Goal: Task Accomplishment & Management: Manage account settings

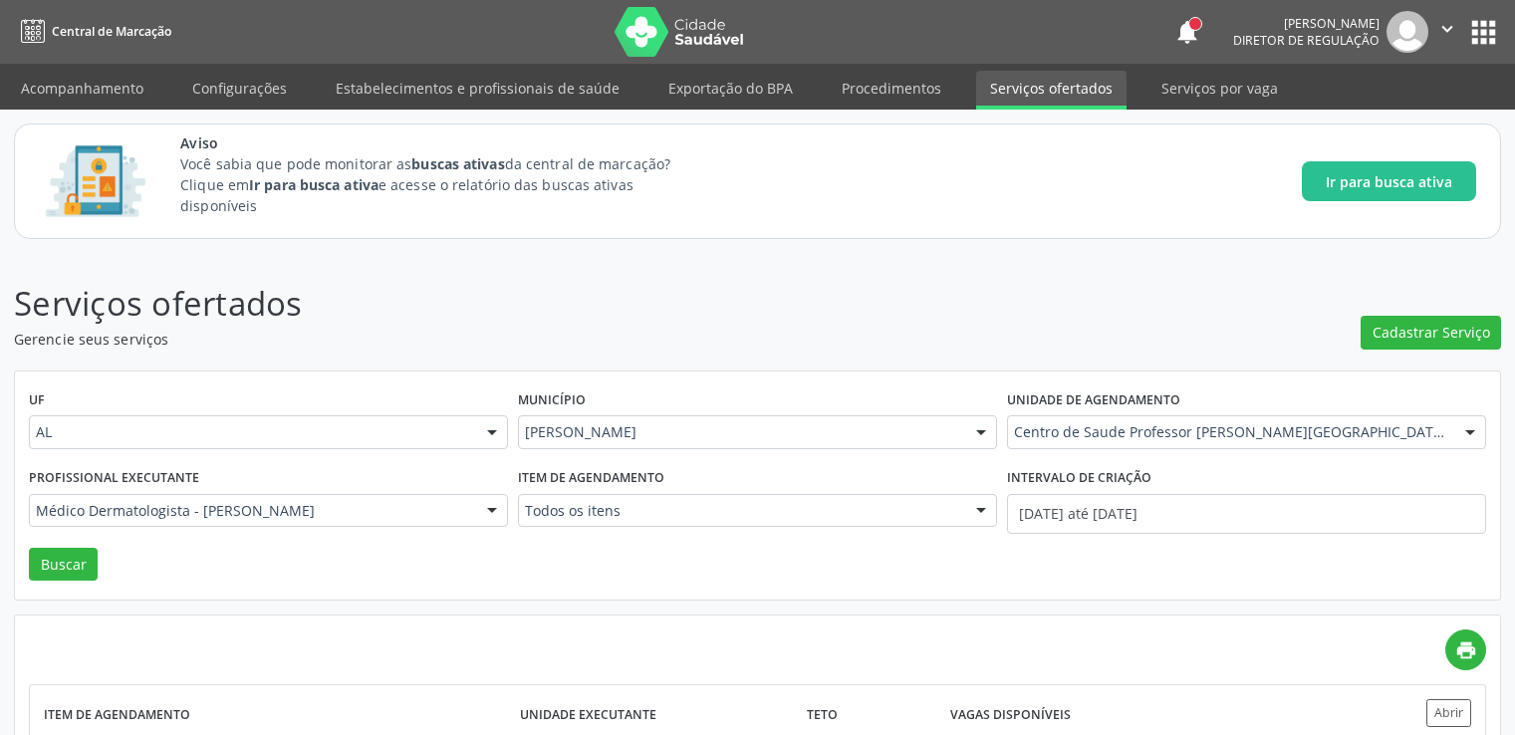
scroll to position [157, 0]
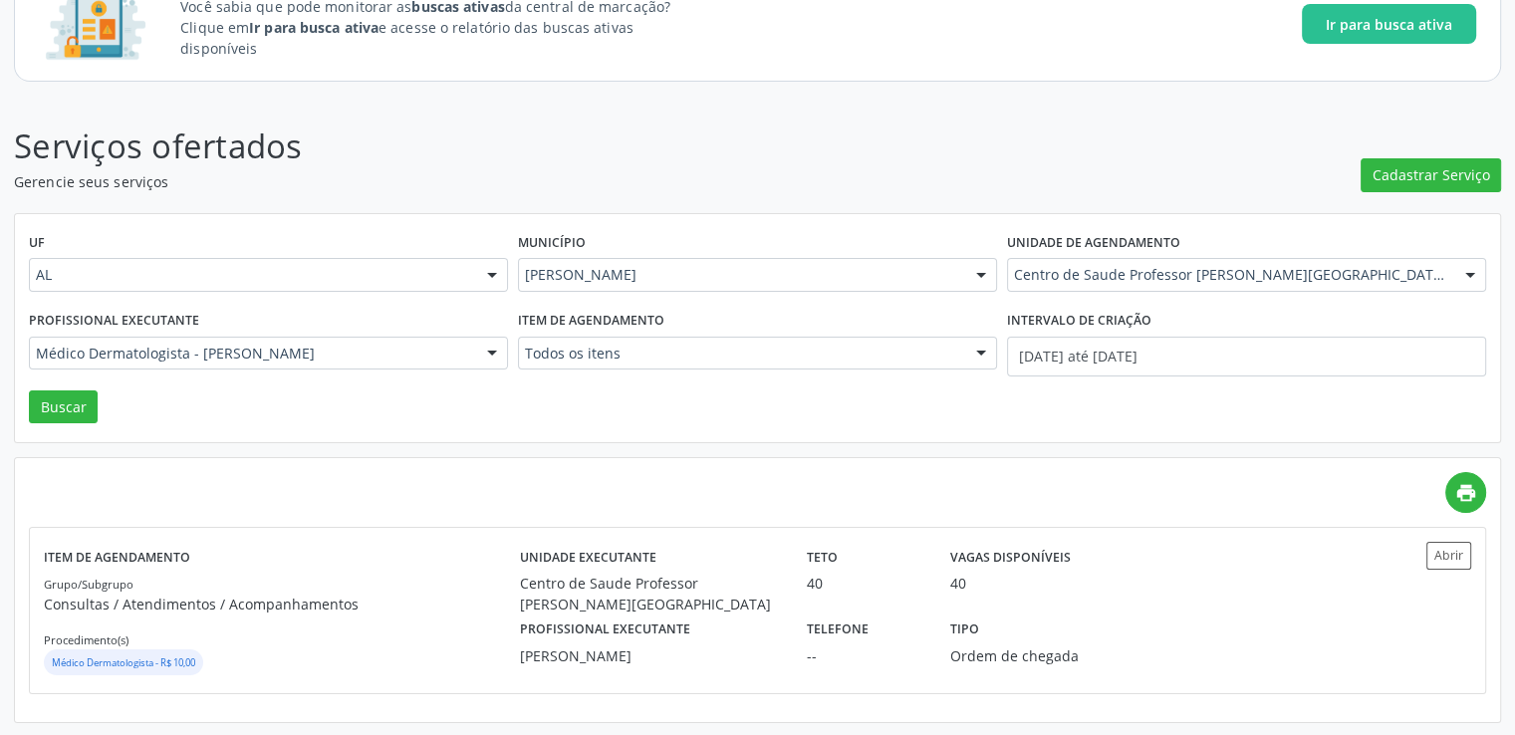
click at [207, 362] on div "Médico Dermatologista - [PERSON_NAME]" at bounding box center [268, 354] width 479 height 34
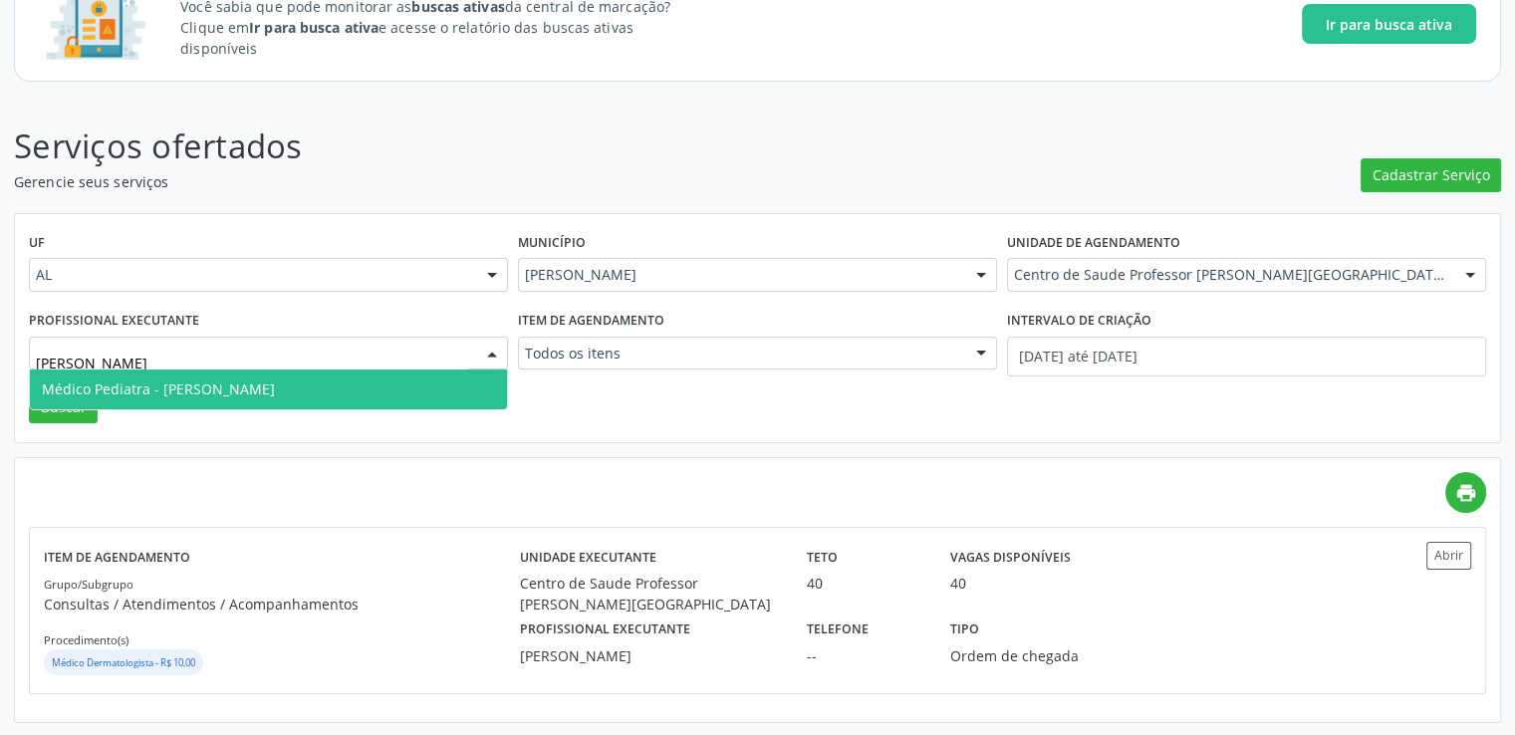
type input "denise"
click at [227, 388] on span "Médico Pediatra - [PERSON_NAME]" at bounding box center [158, 389] width 233 height 19
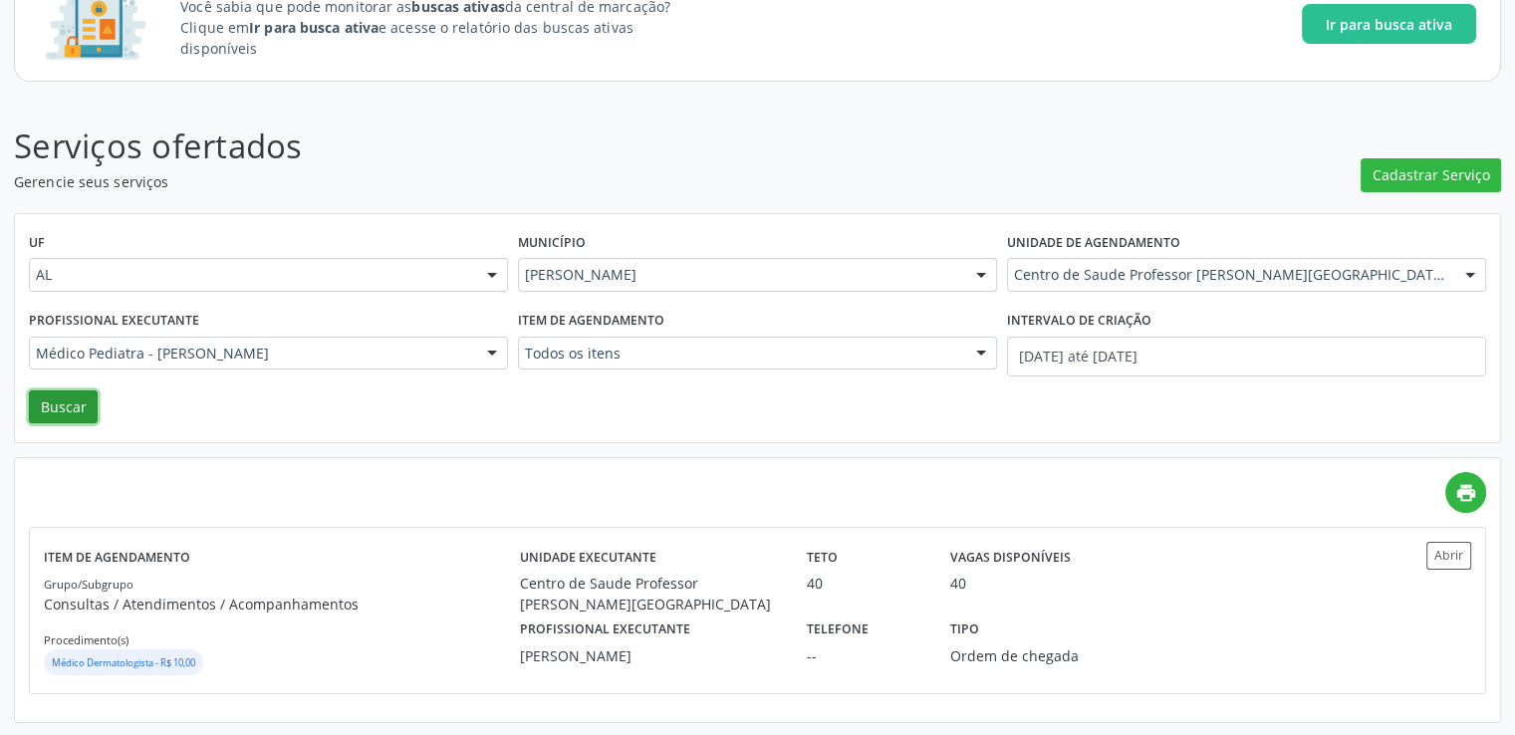
click at [73, 400] on button "Buscar" at bounding box center [63, 408] width 69 height 34
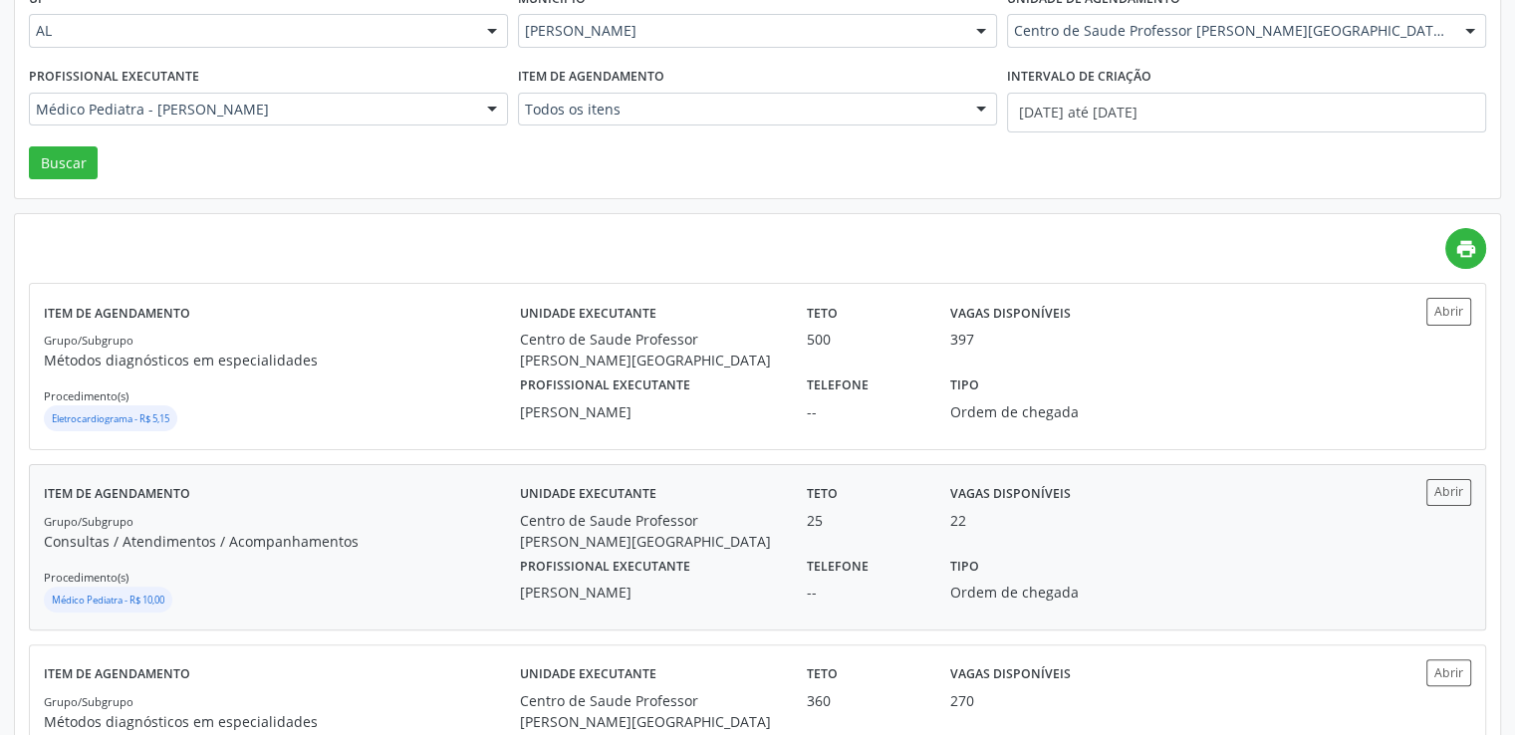
scroll to position [697, 0]
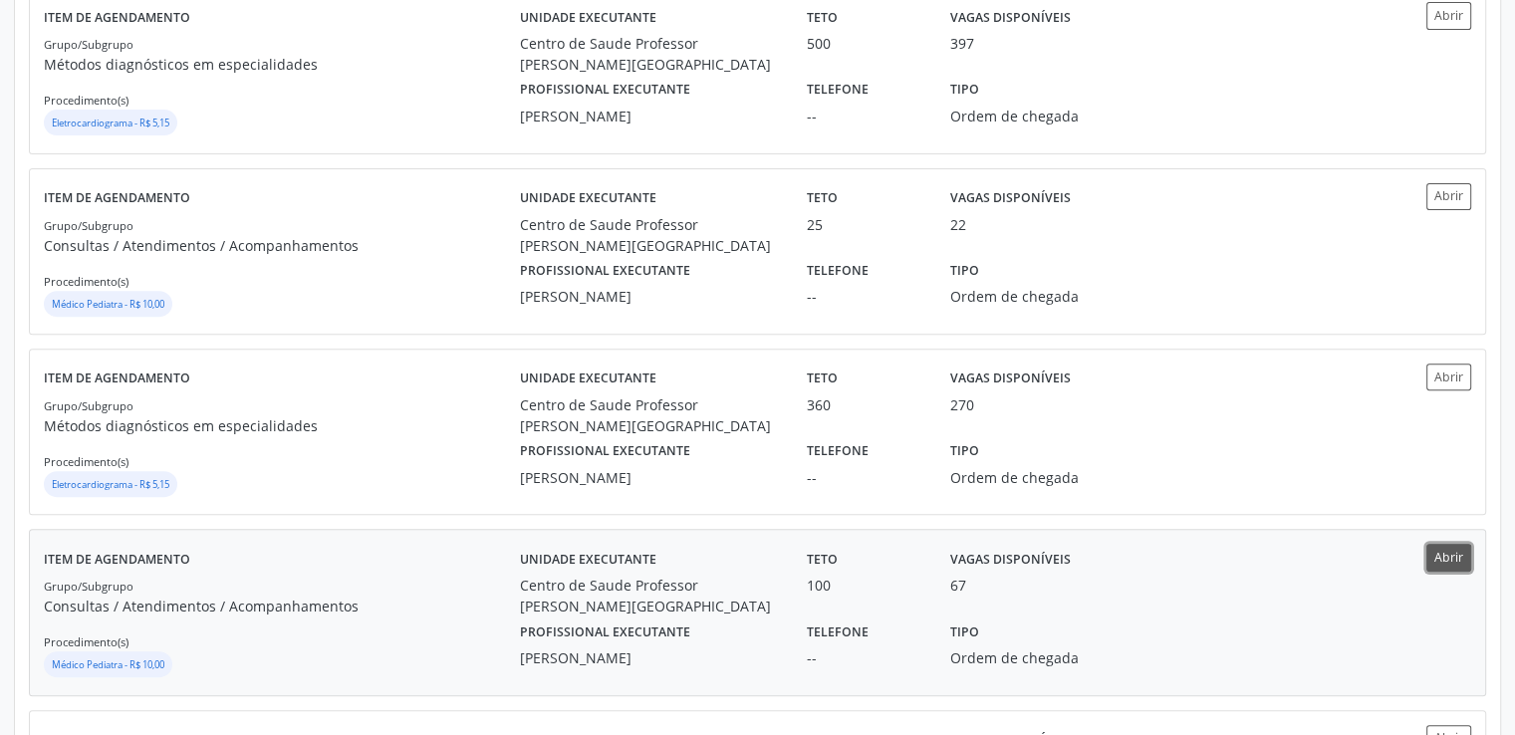
click at [1450, 546] on button "Abrir" at bounding box center [1449, 557] width 45 height 27
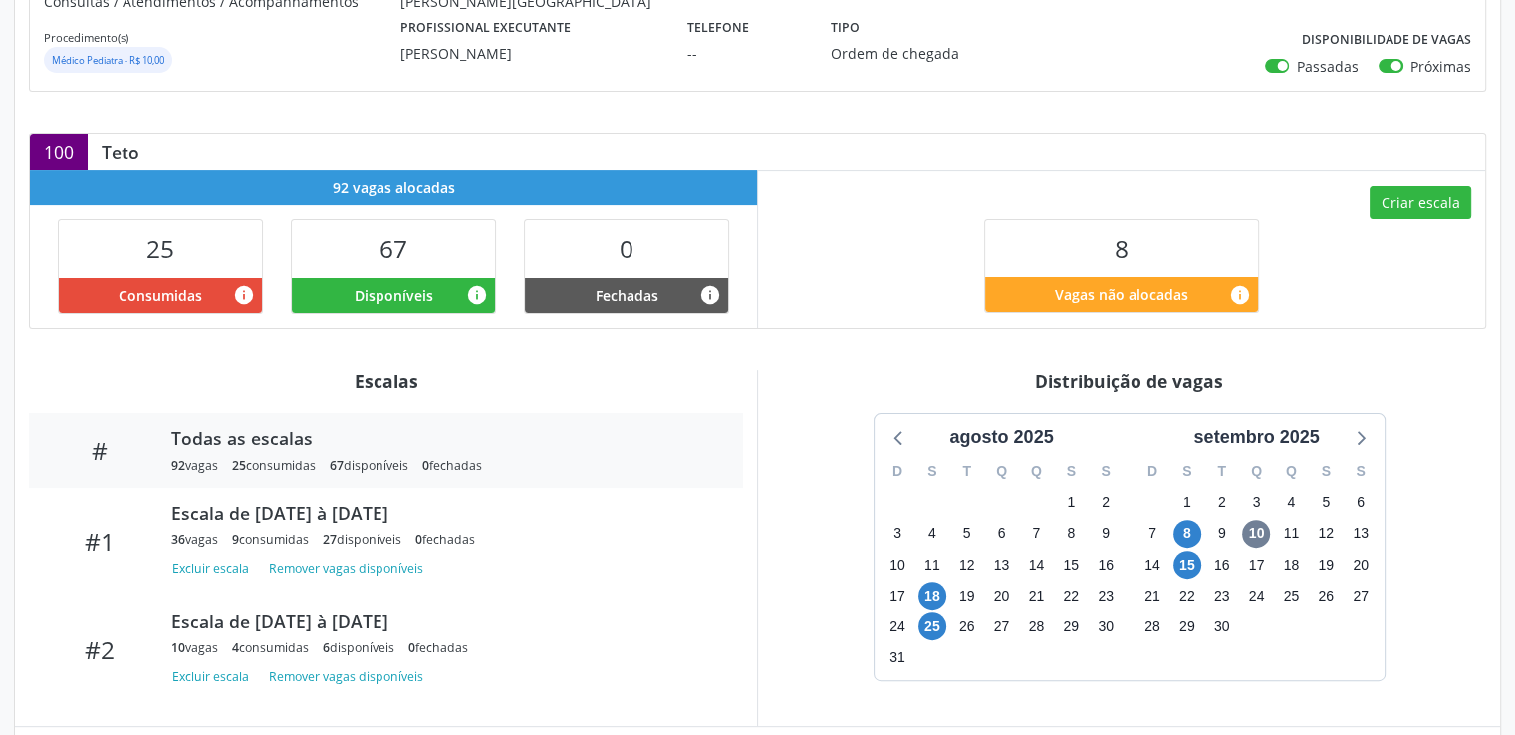
scroll to position [544, 0]
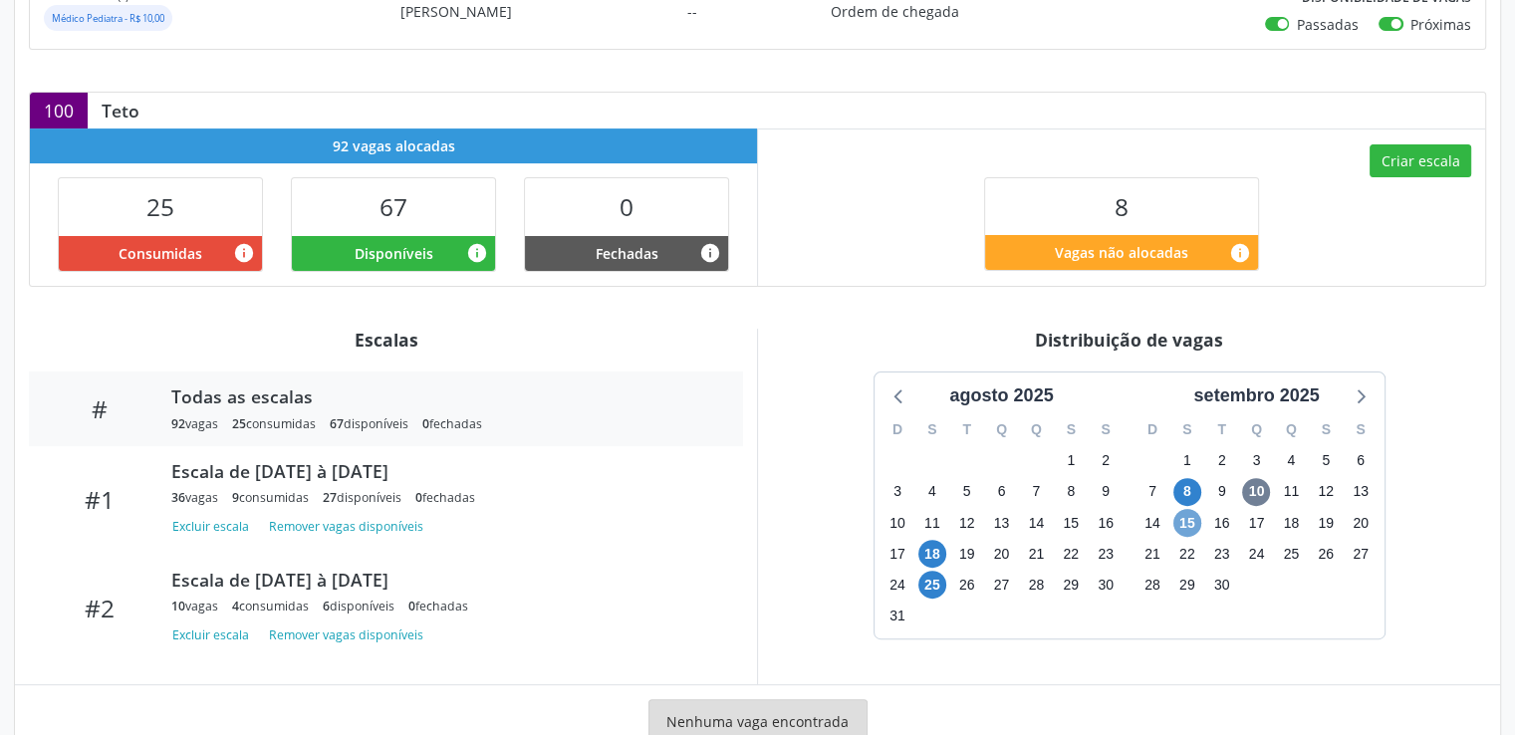
click at [1190, 521] on span "15" at bounding box center [1188, 523] width 28 height 28
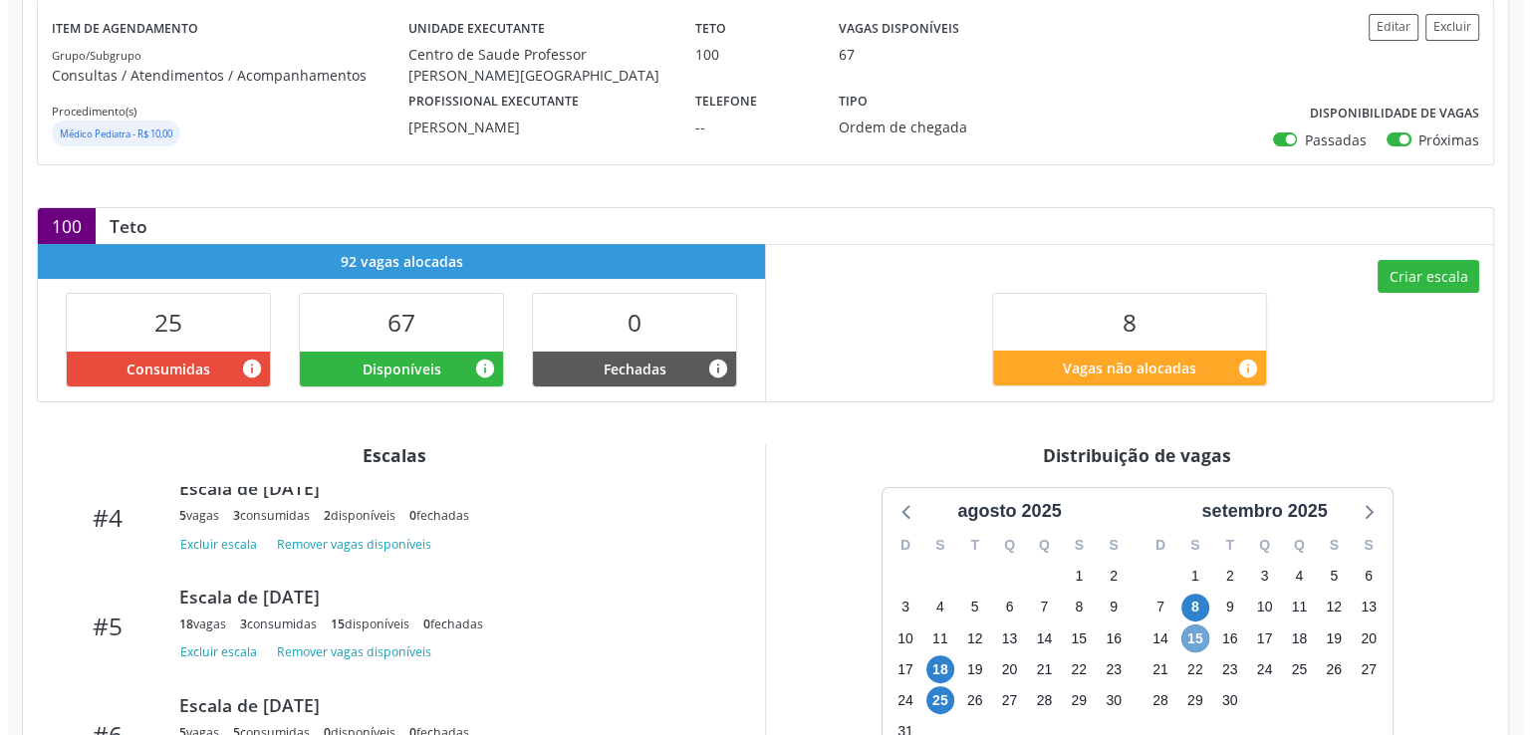
scroll to position [207, 0]
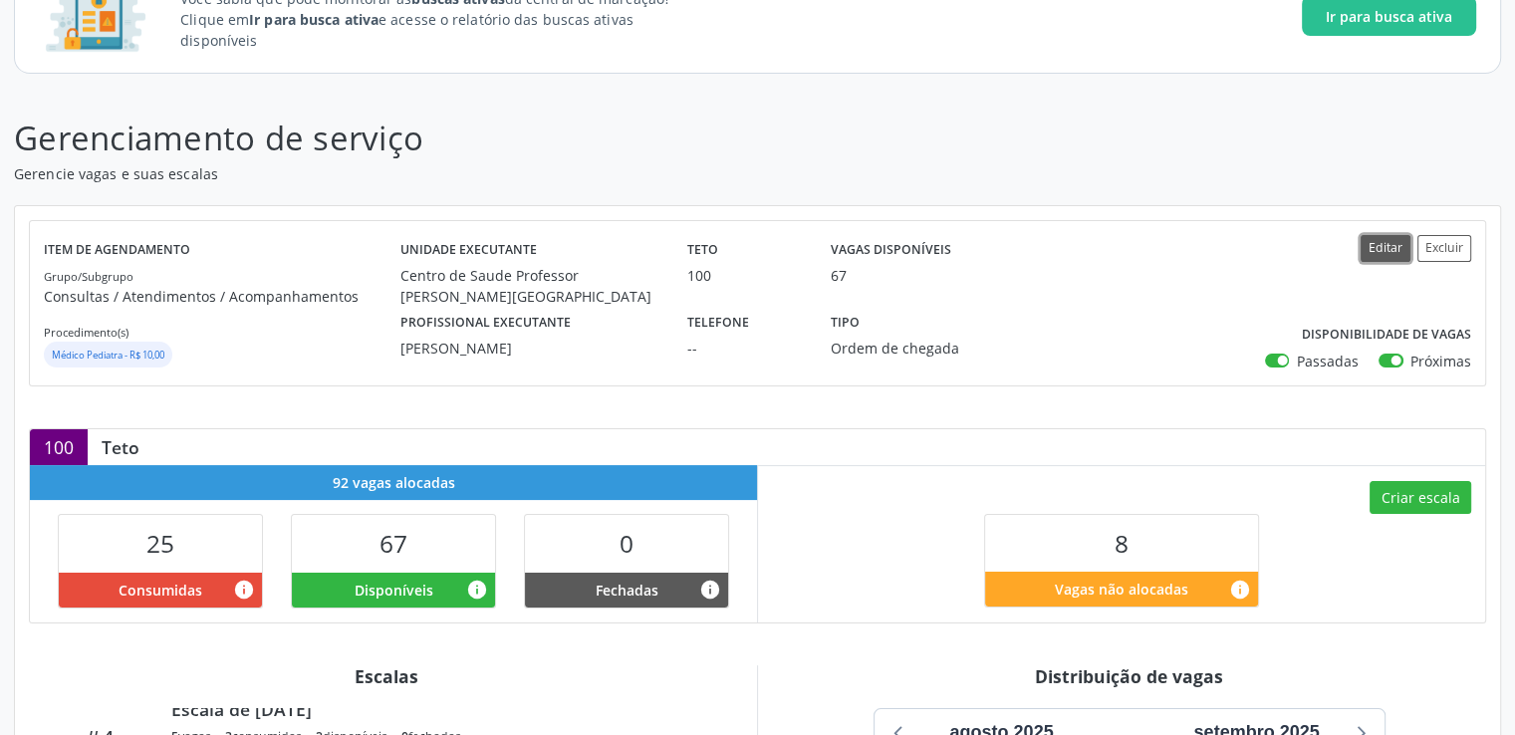
click at [1379, 240] on button "Editar" at bounding box center [1386, 248] width 50 height 27
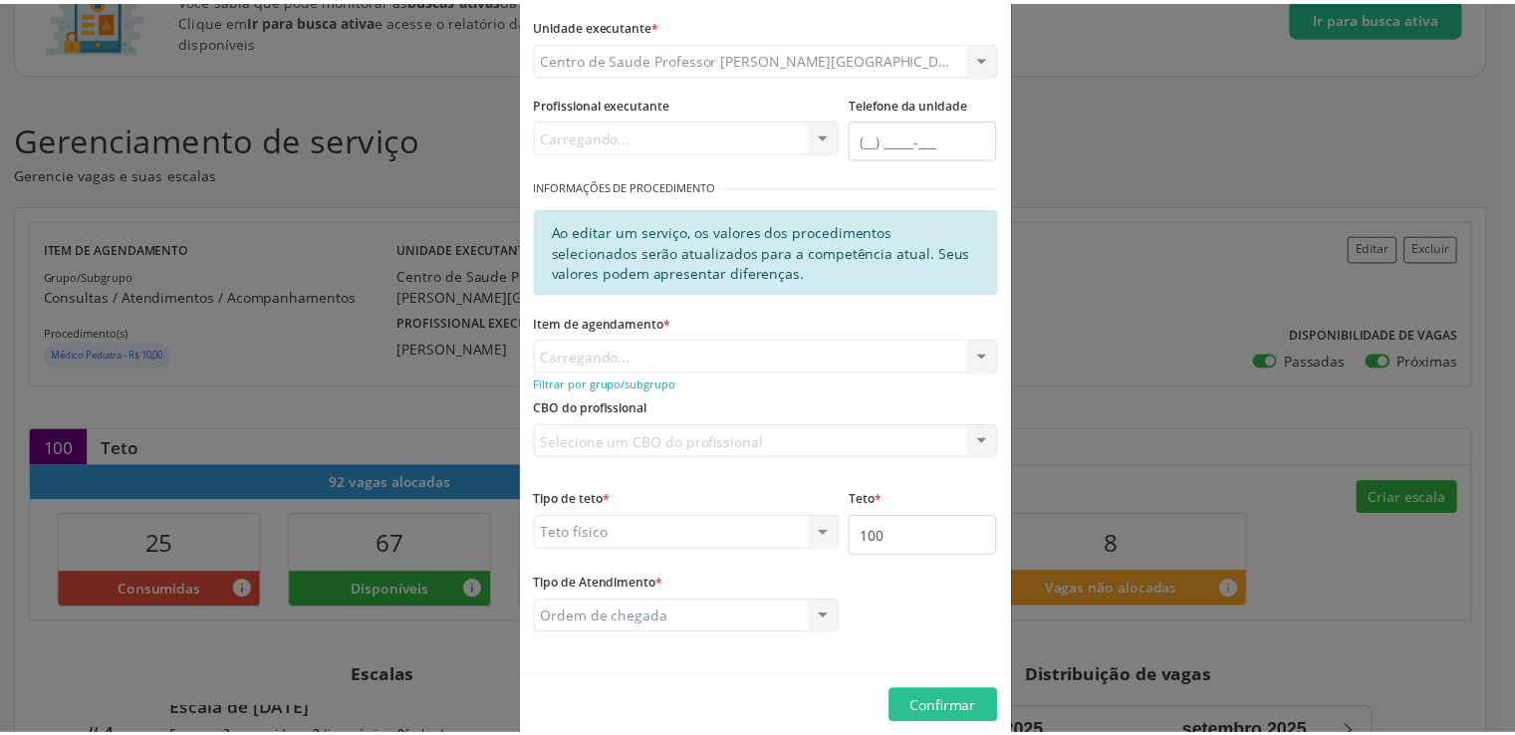
scroll to position [217, 0]
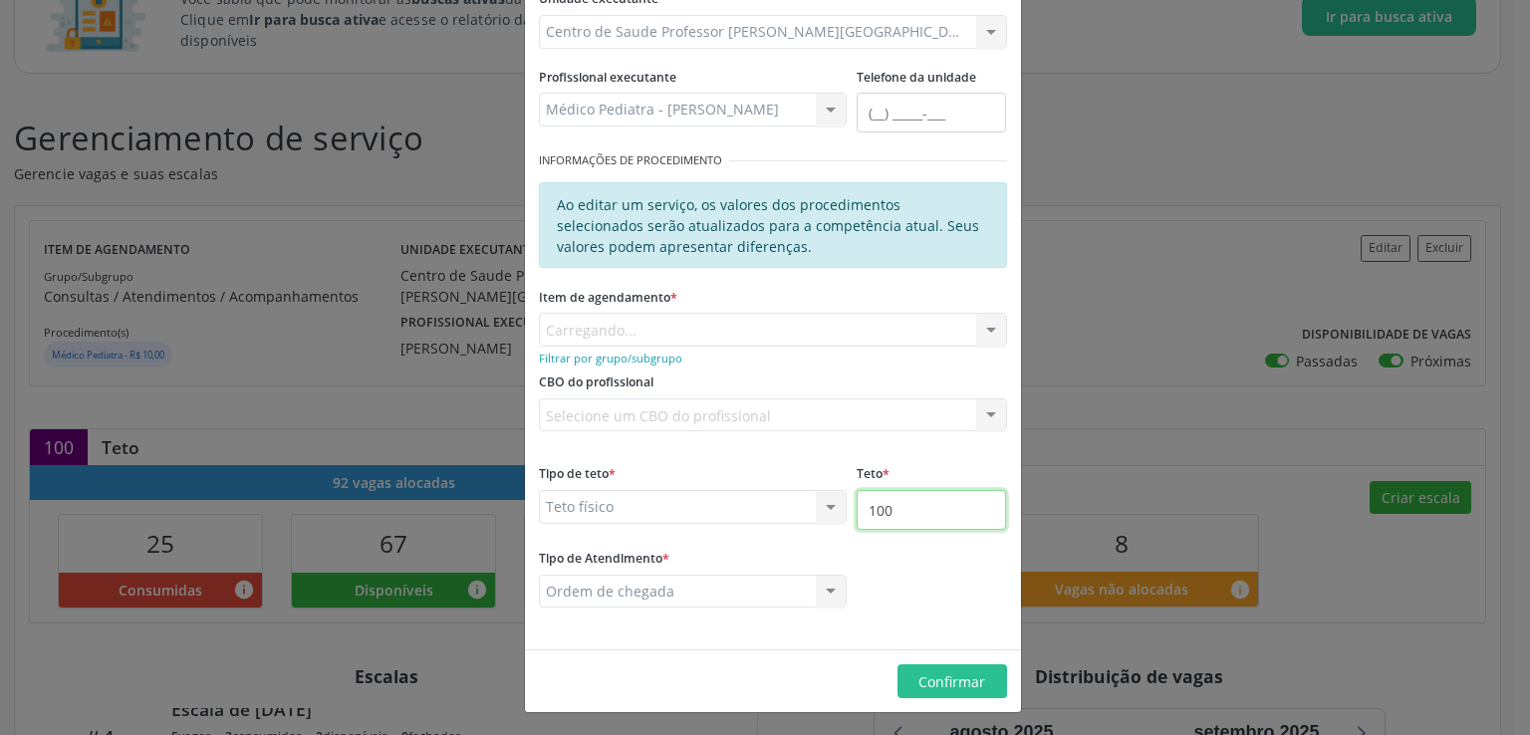
click at [907, 509] on input "100" at bounding box center [931, 510] width 149 height 40
type input "150"
click at [941, 673] on span "Confirmar" at bounding box center [952, 682] width 67 height 19
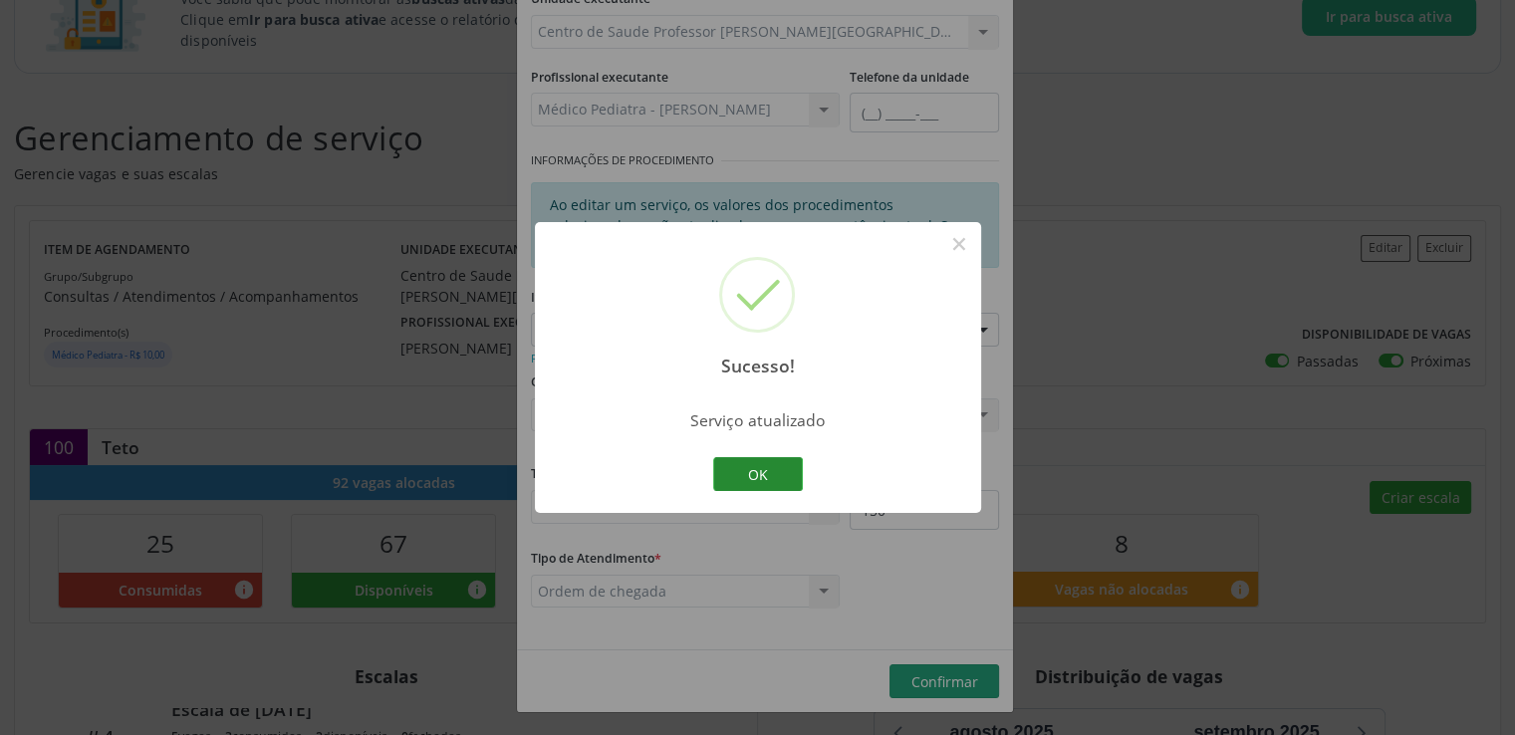
click at [781, 477] on button "OK" at bounding box center [758, 474] width 90 height 34
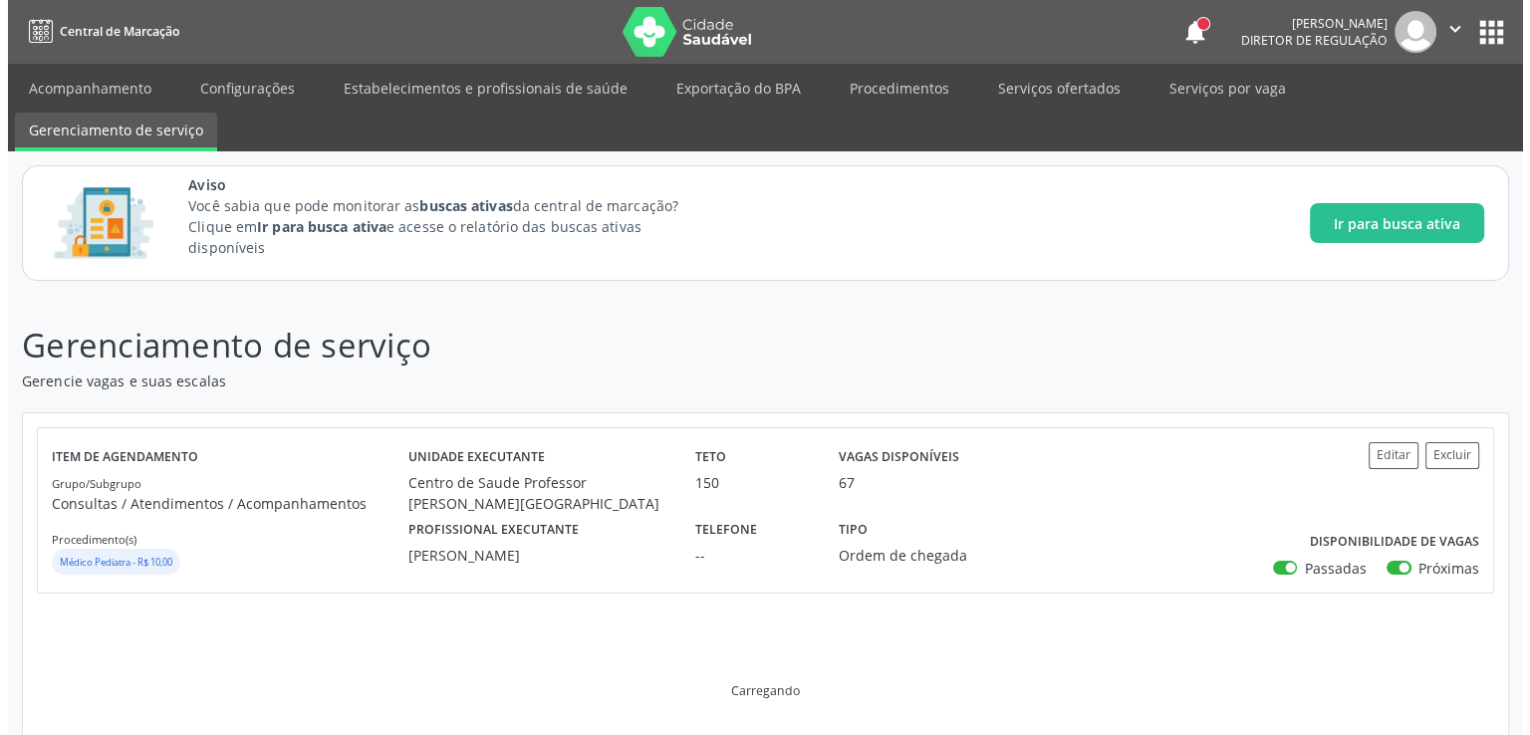
scroll to position [580, 0]
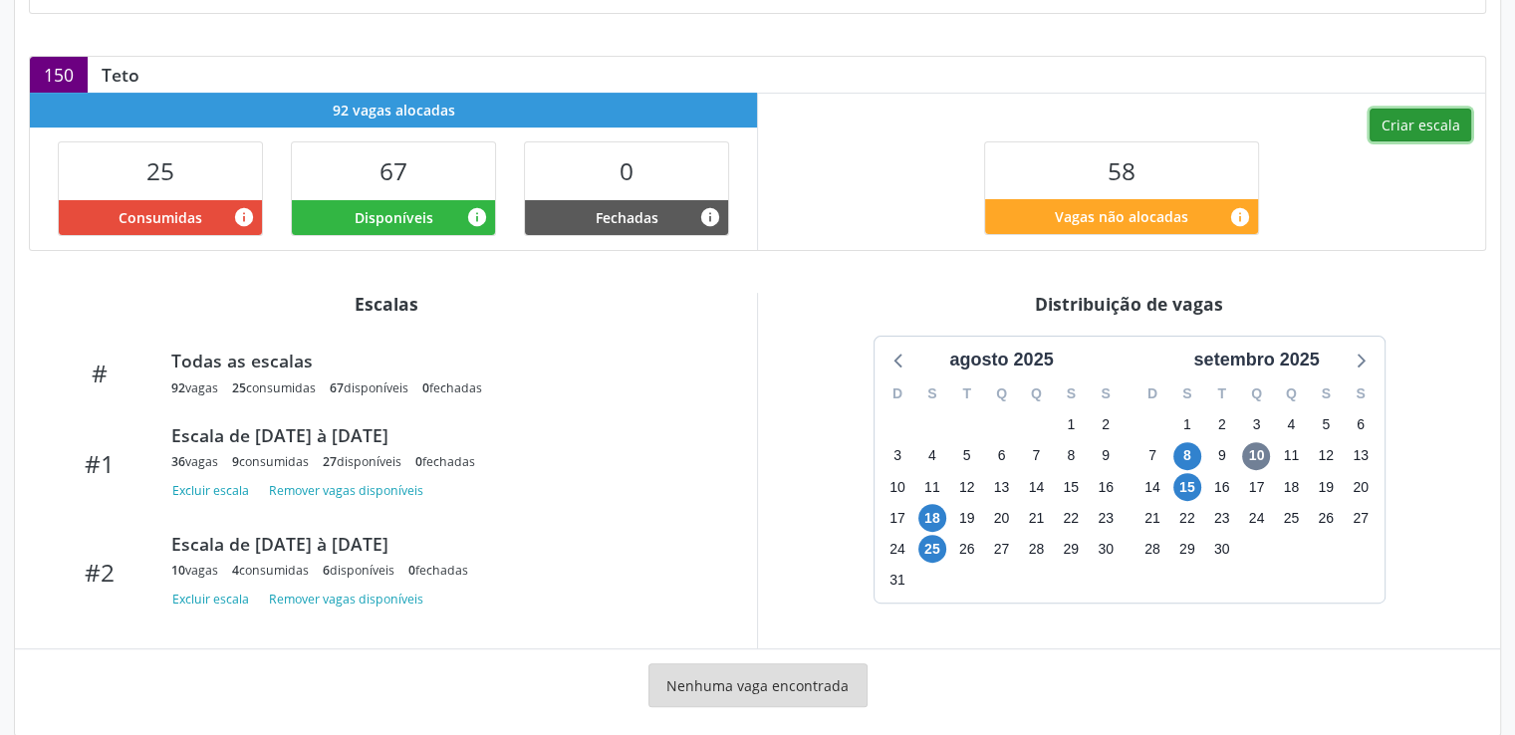
click at [1418, 121] on button "Criar escala" at bounding box center [1421, 126] width 102 height 34
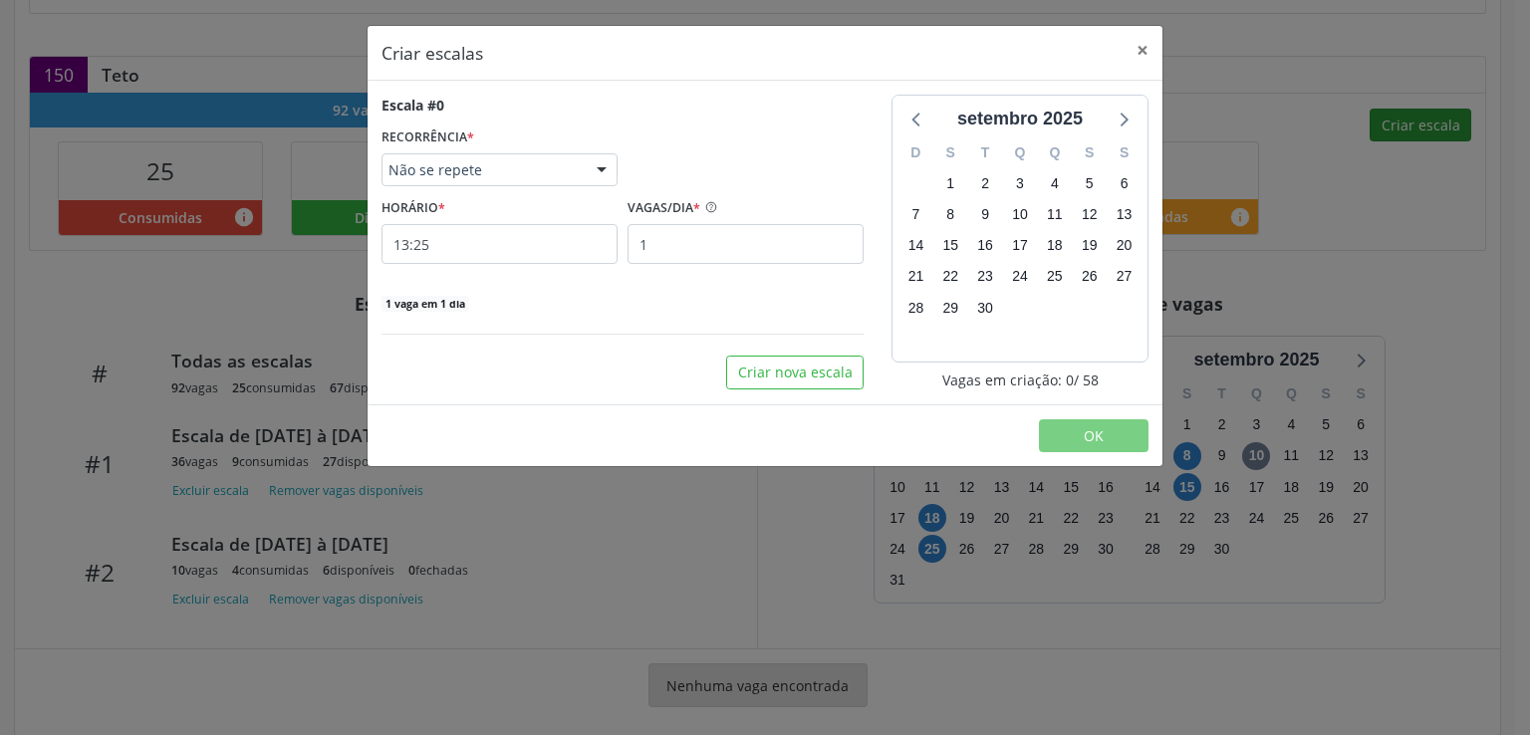
select select "8"
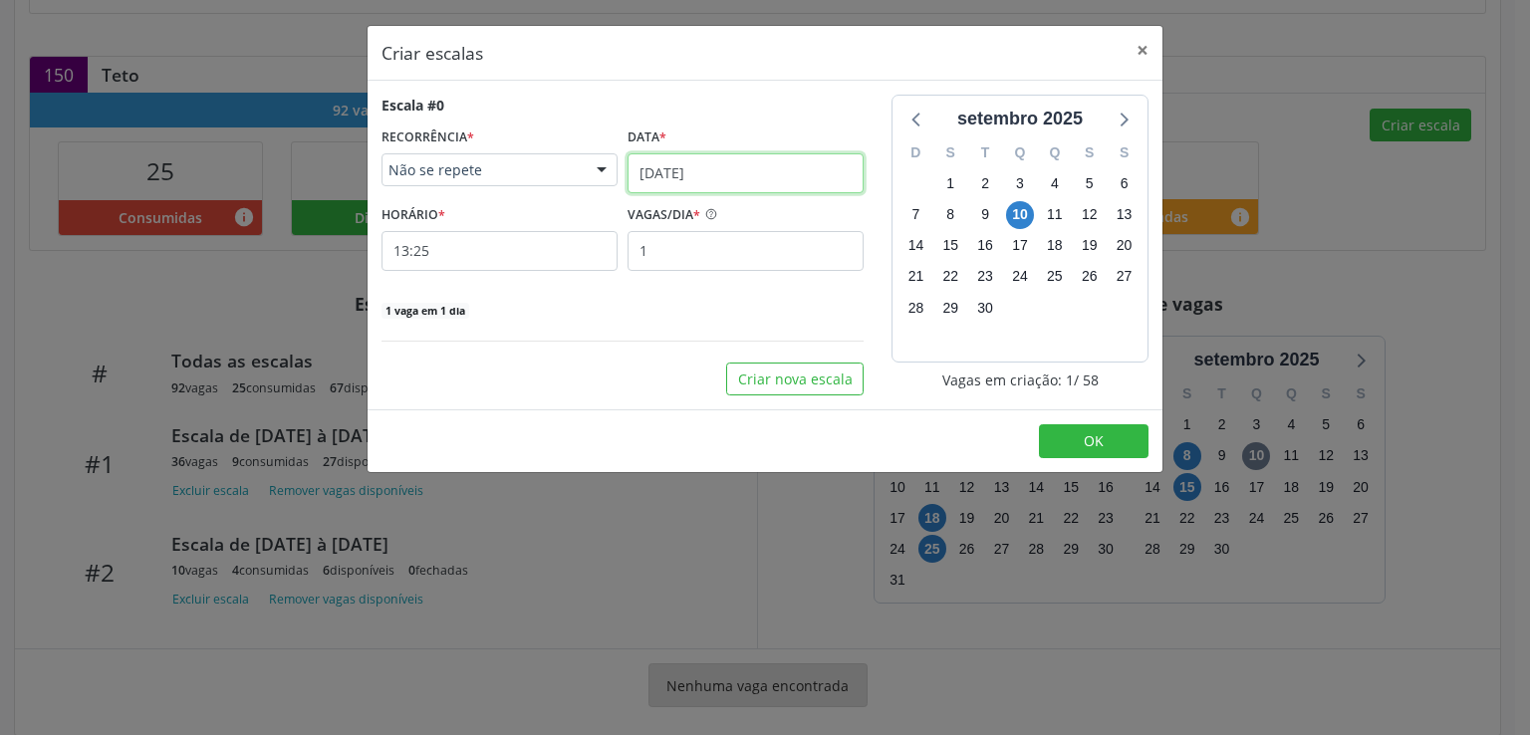
click at [720, 174] on input "[DATE]" at bounding box center [746, 173] width 236 height 40
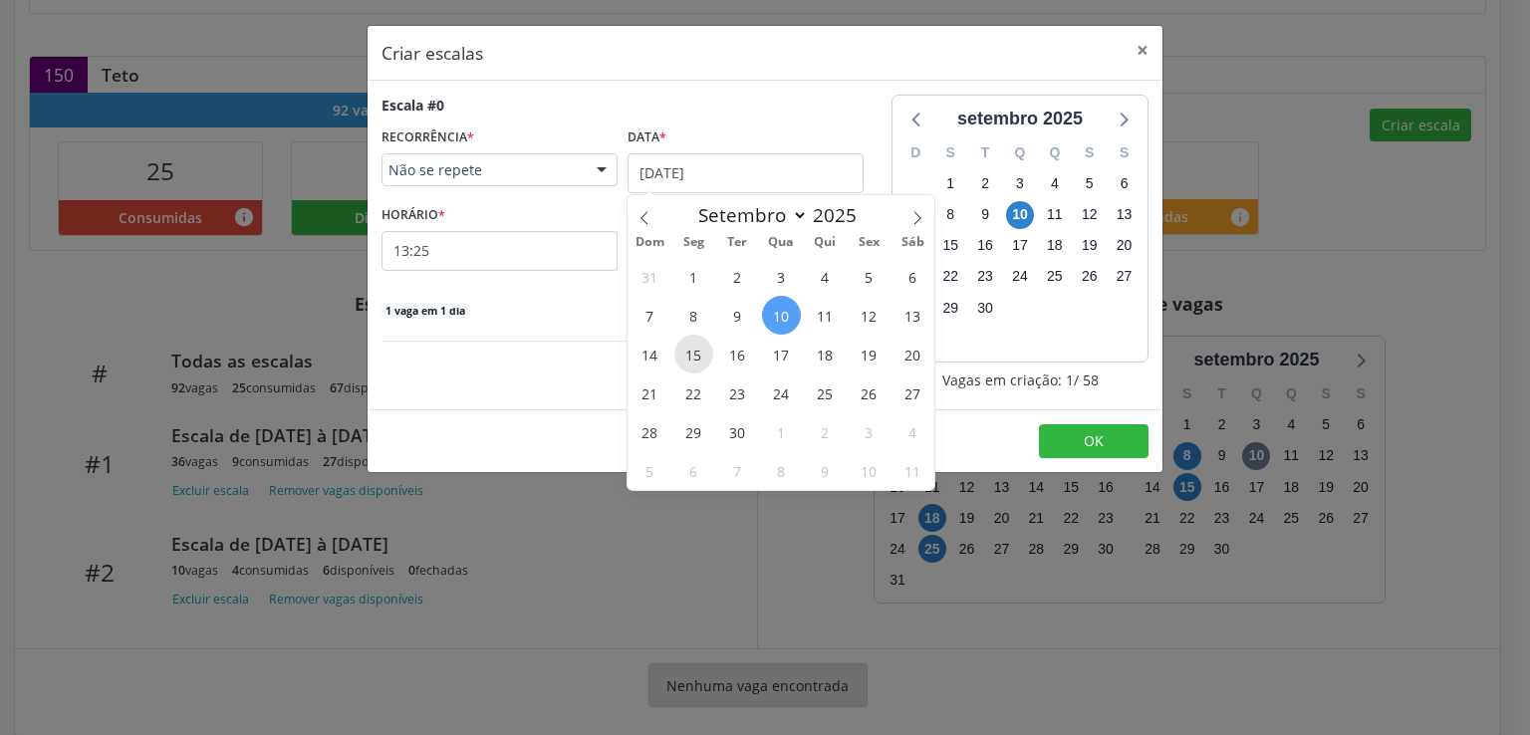
click at [696, 348] on span "15" at bounding box center [694, 354] width 39 height 39
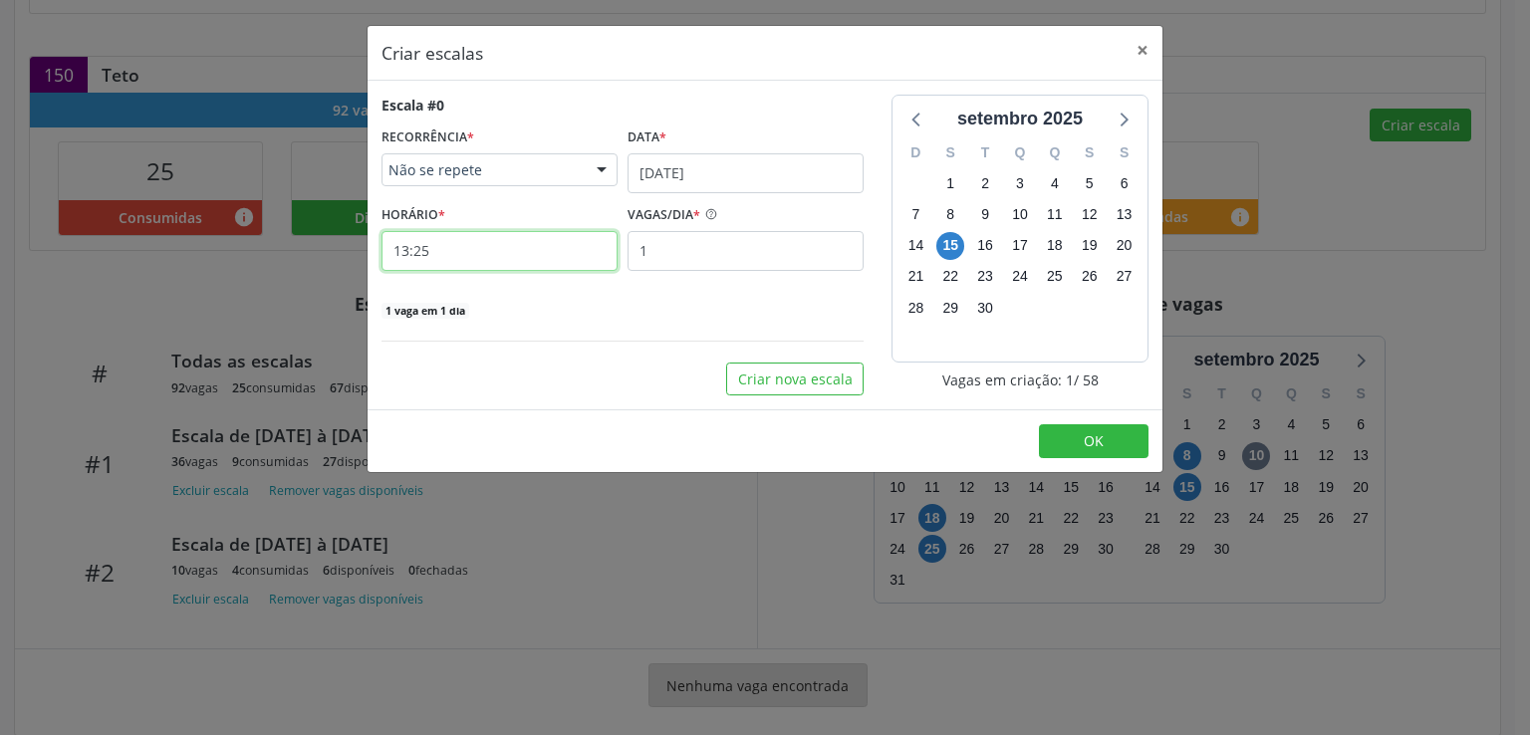
click at [459, 248] on input "13:25" at bounding box center [500, 251] width 236 height 40
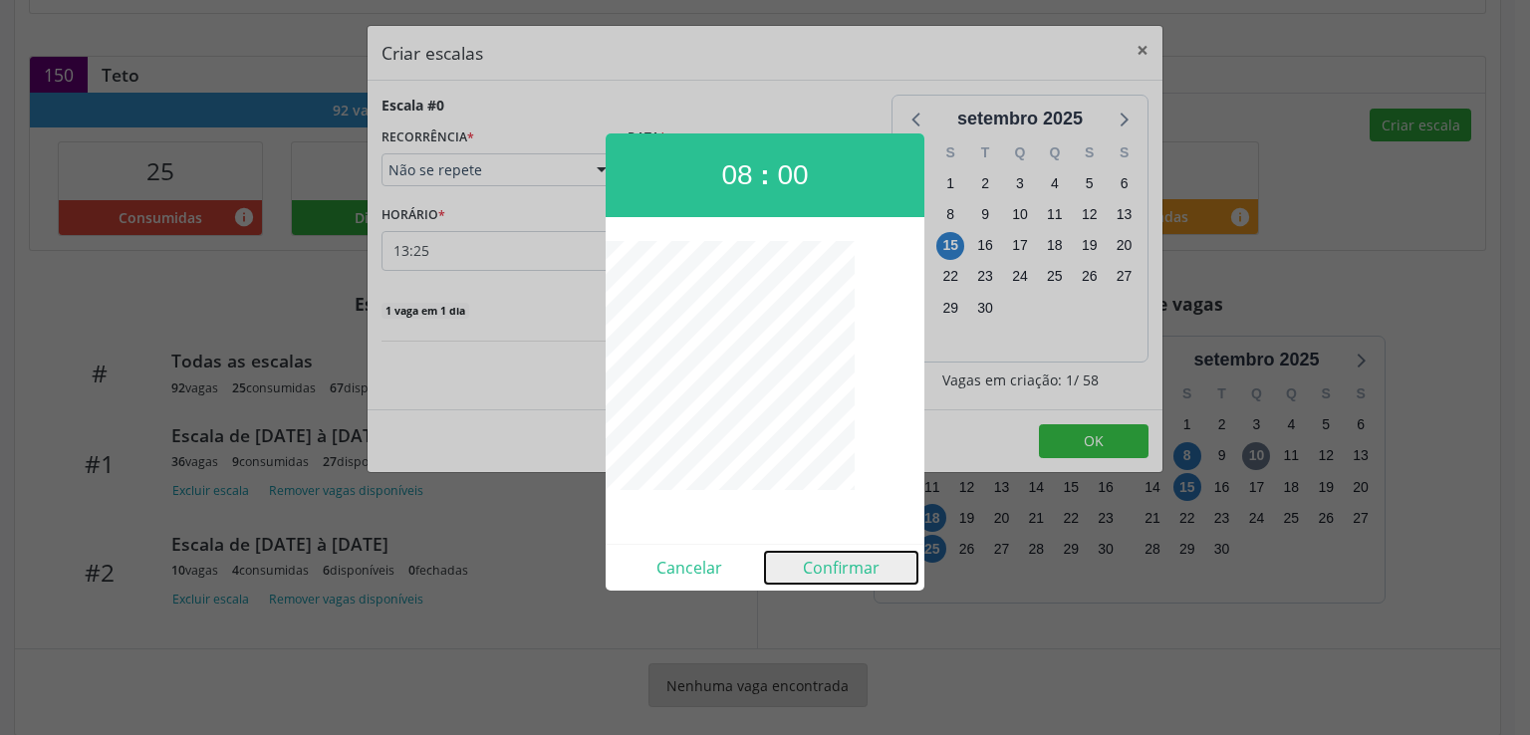
drag, startPoint x: 849, startPoint y: 575, endPoint x: 839, endPoint y: 551, distance: 25.9
click at [850, 575] on button "Confirmar" at bounding box center [841, 568] width 152 height 32
type input "08:00"
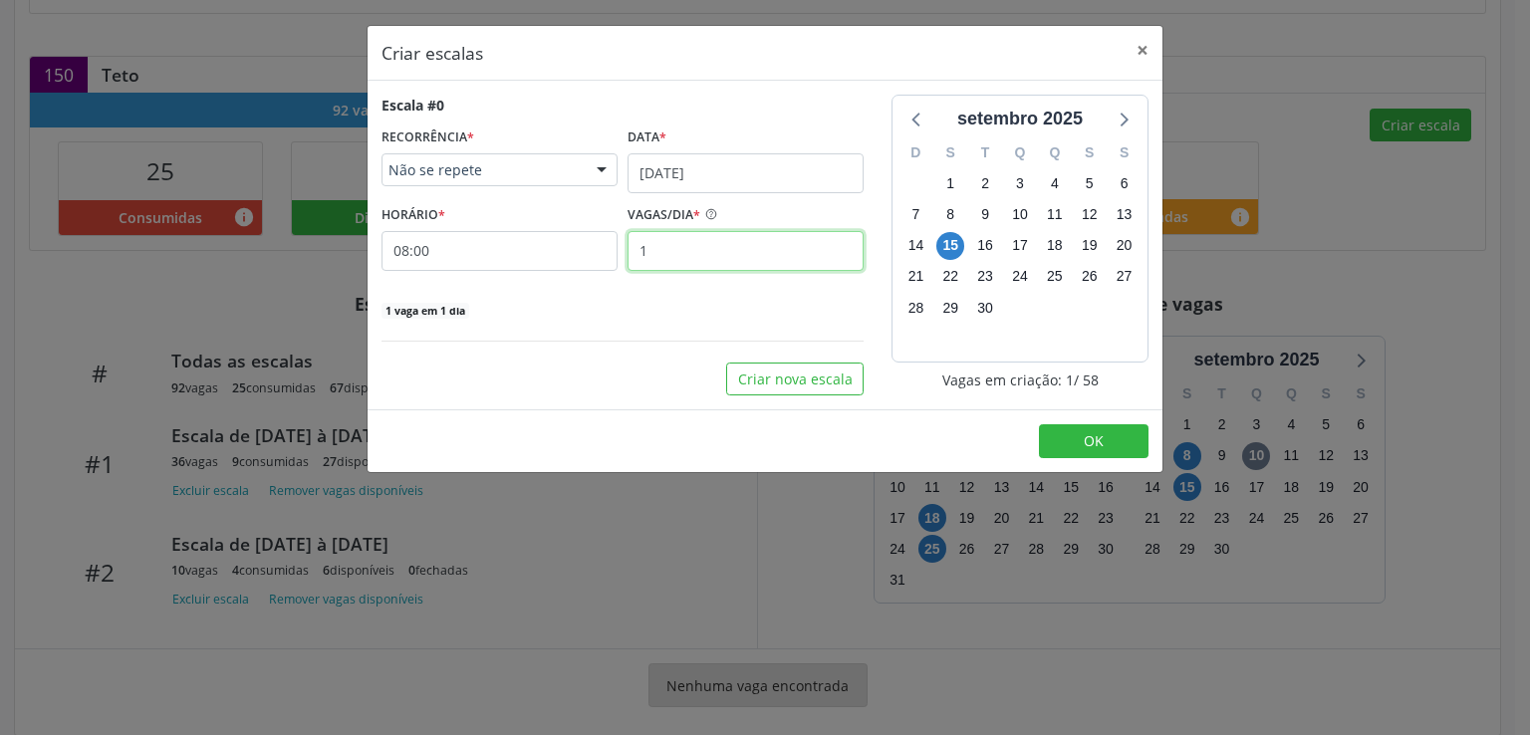
click at [696, 252] on input "1" at bounding box center [746, 251] width 236 height 40
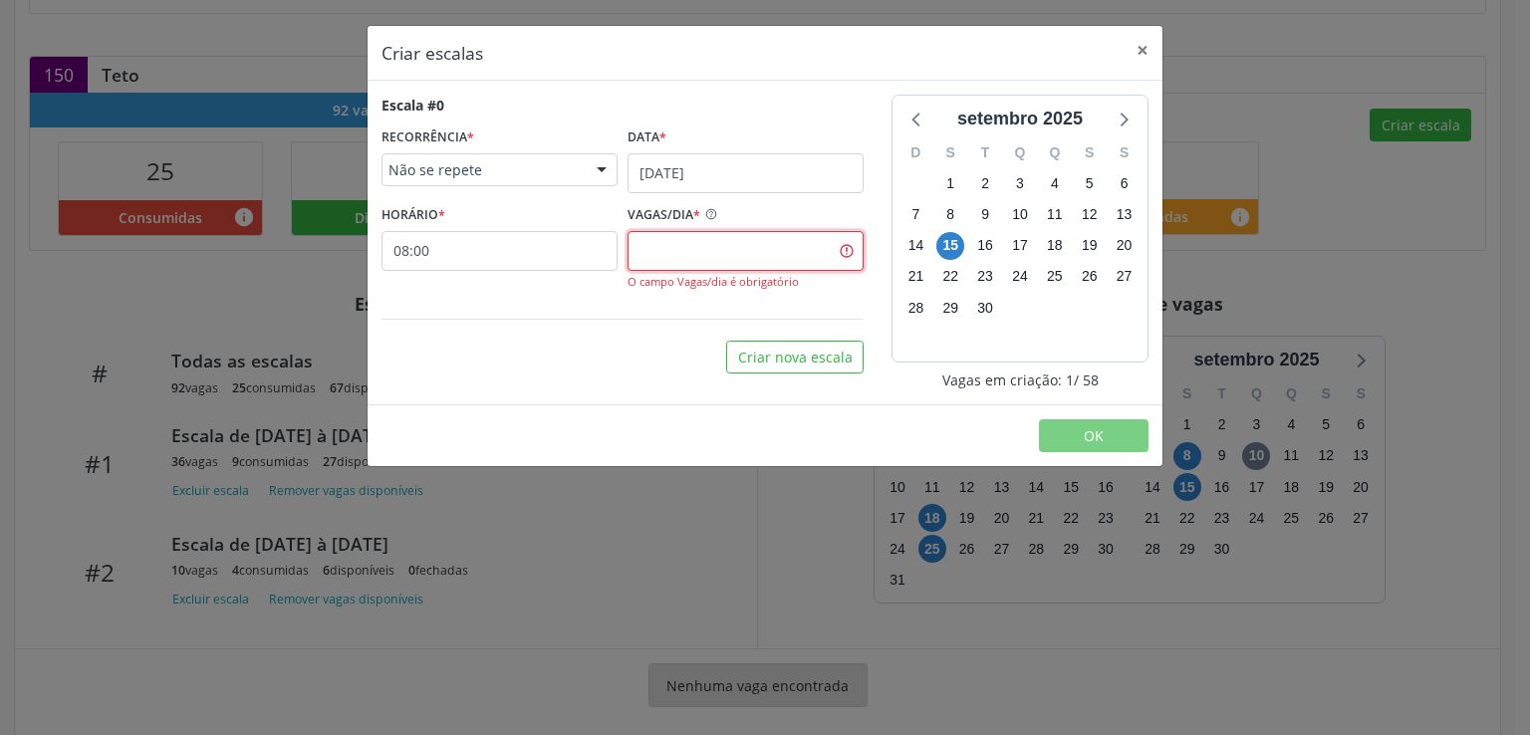
type input "1"
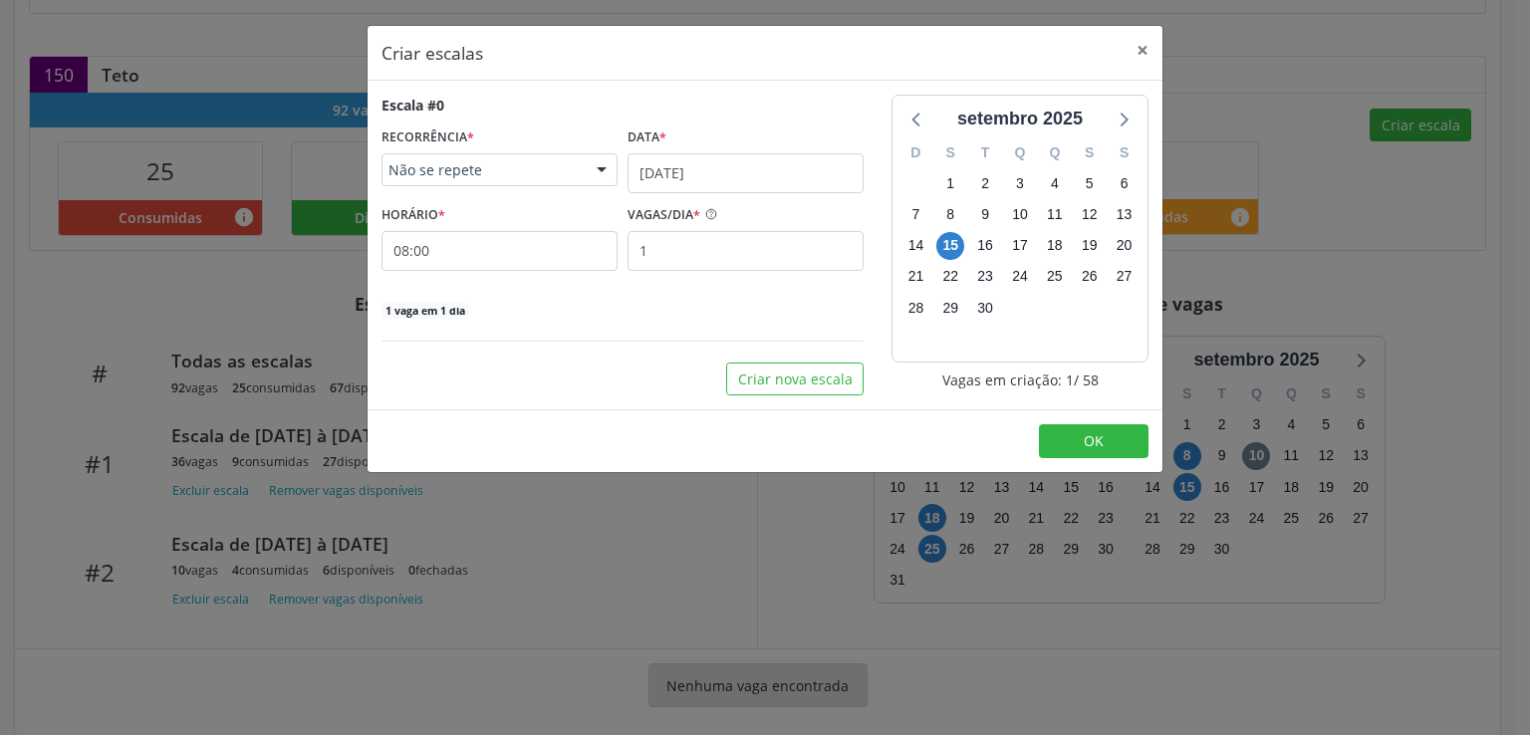
click at [685, 312] on div "1 vaga em 1 dia" at bounding box center [623, 309] width 482 height 21
click at [788, 388] on button "Criar nova escala" at bounding box center [794, 380] width 137 height 34
select select "8"
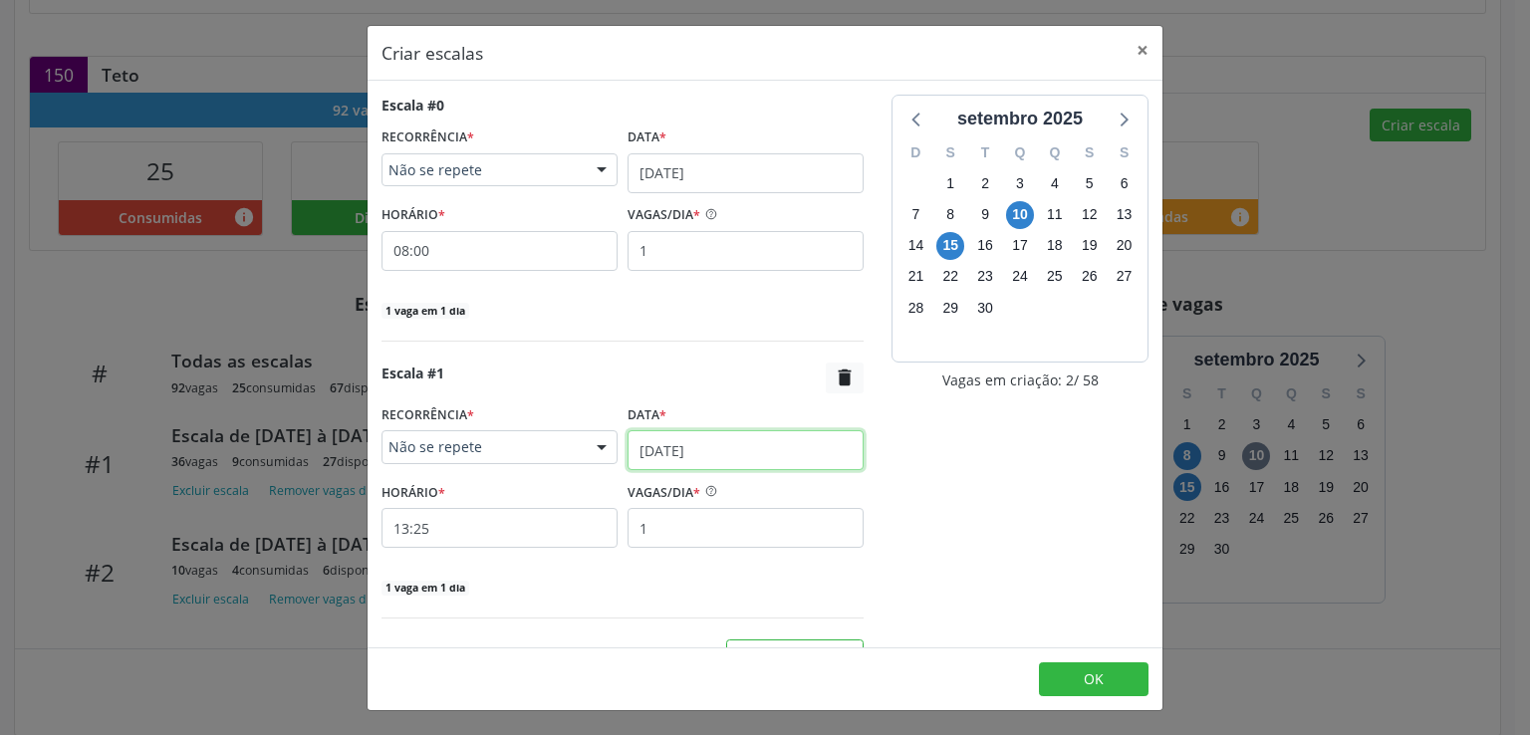
click at [660, 443] on input "[DATE]" at bounding box center [746, 450] width 236 height 40
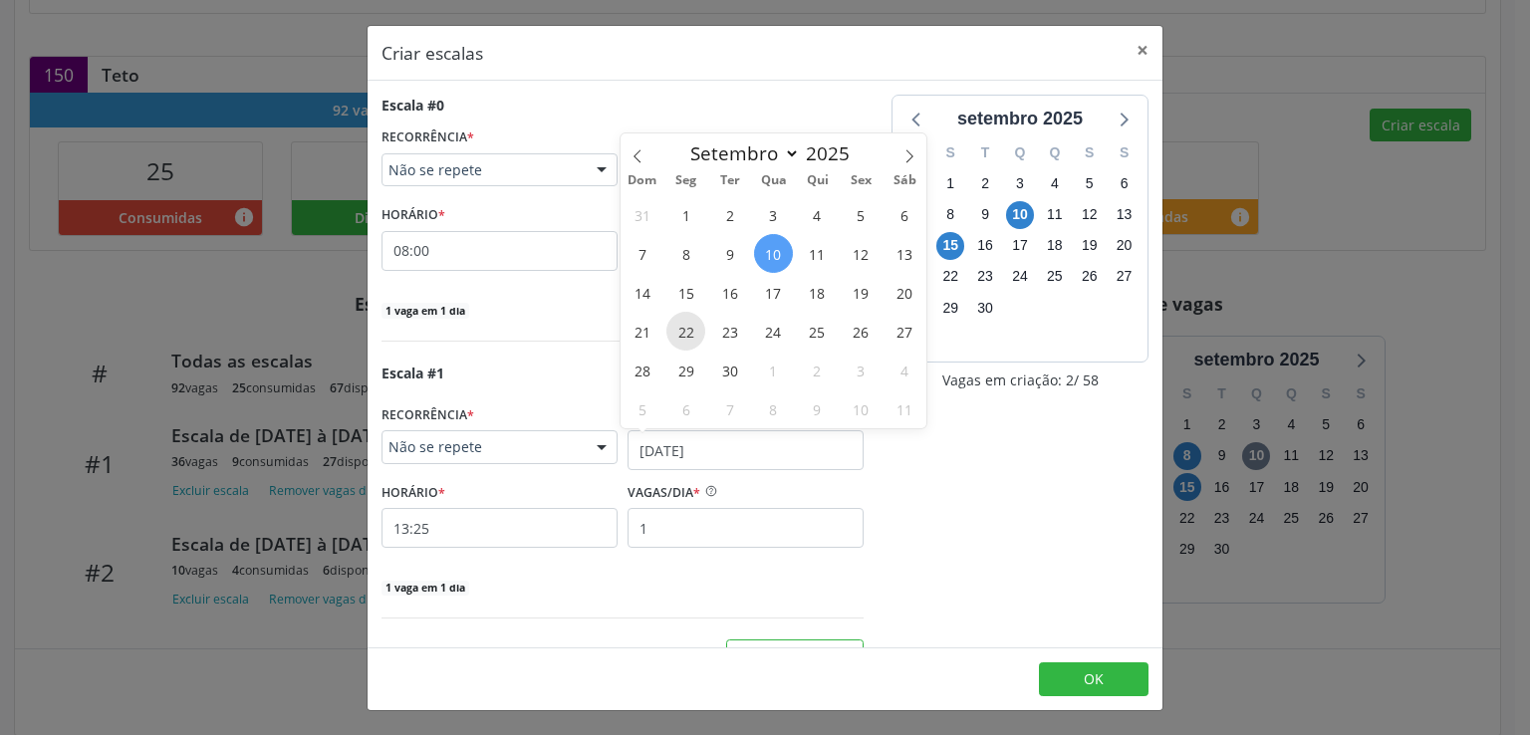
click at [686, 330] on span "22" at bounding box center [686, 331] width 39 height 39
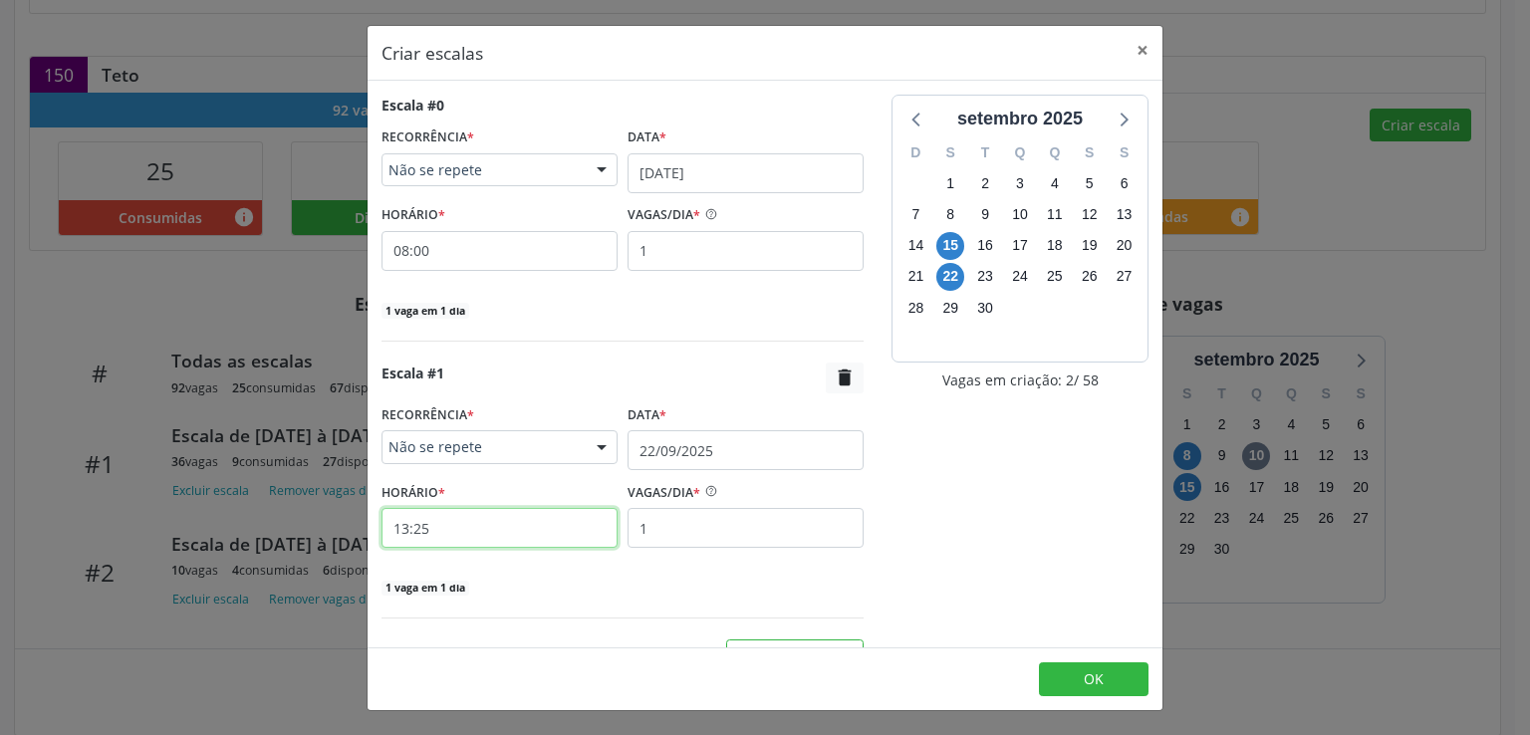
click at [523, 522] on input "13:25" at bounding box center [500, 528] width 236 height 40
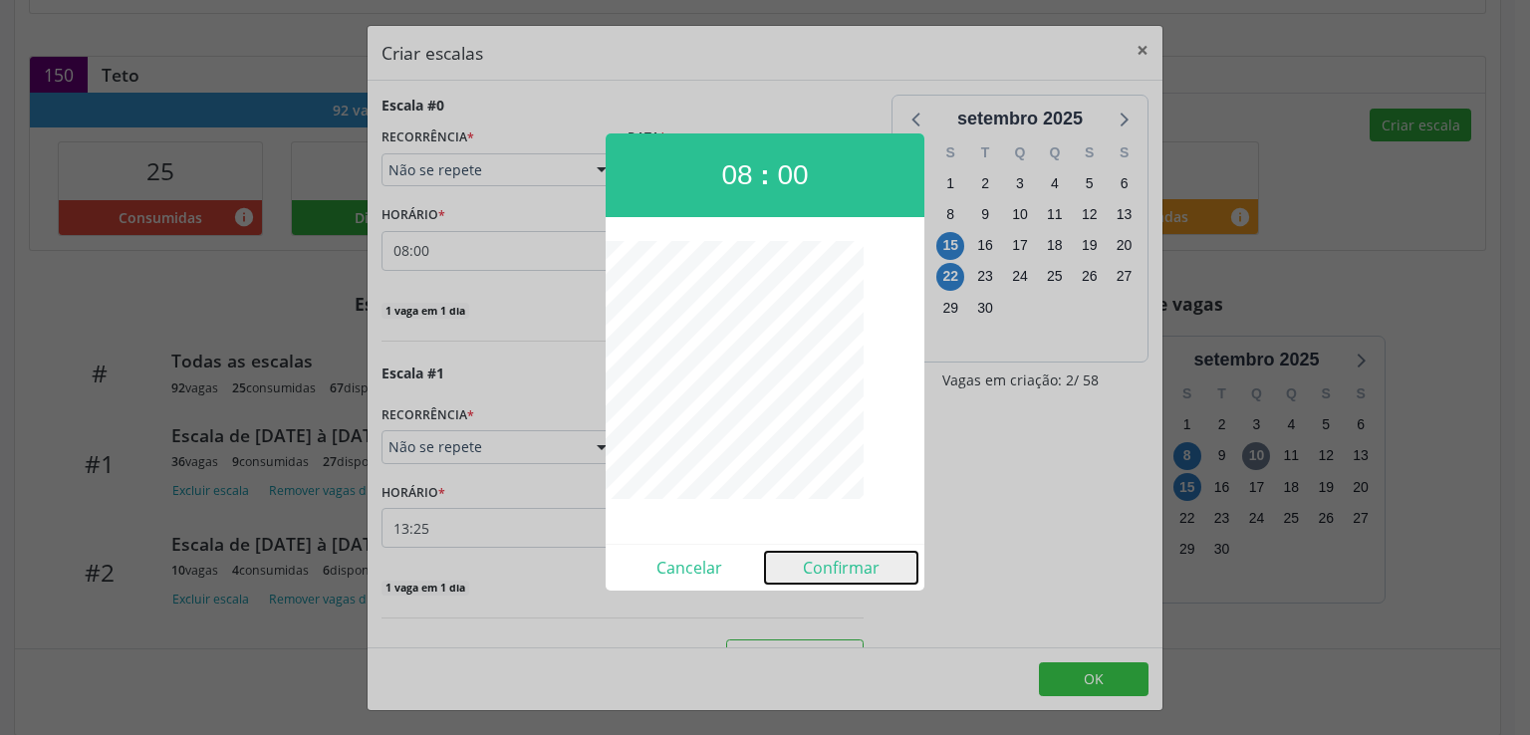
click at [824, 567] on button "Confirmar" at bounding box center [841, 568] width 152 height 32
type input "08:00"
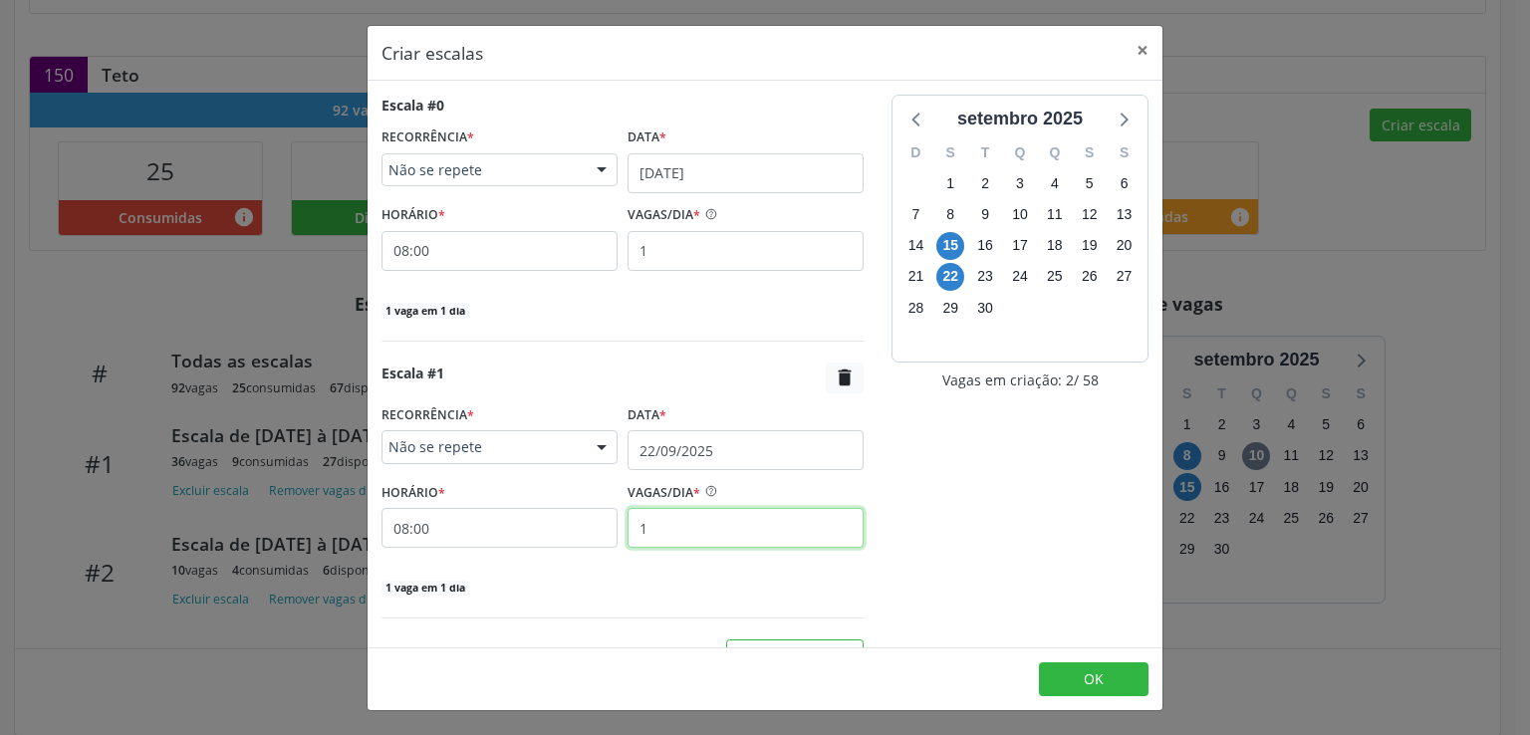
click at [705, 531] on input "1" at bounding box center [746, 528] width 236 height 40
type input "5"
click at [782, 599] on div "Escala #1  RECORRÊNCIA * Não se repete Não se repete Diário/Semanal Mensal Nen…" at bounding box center [623, 491] width 482 height 257
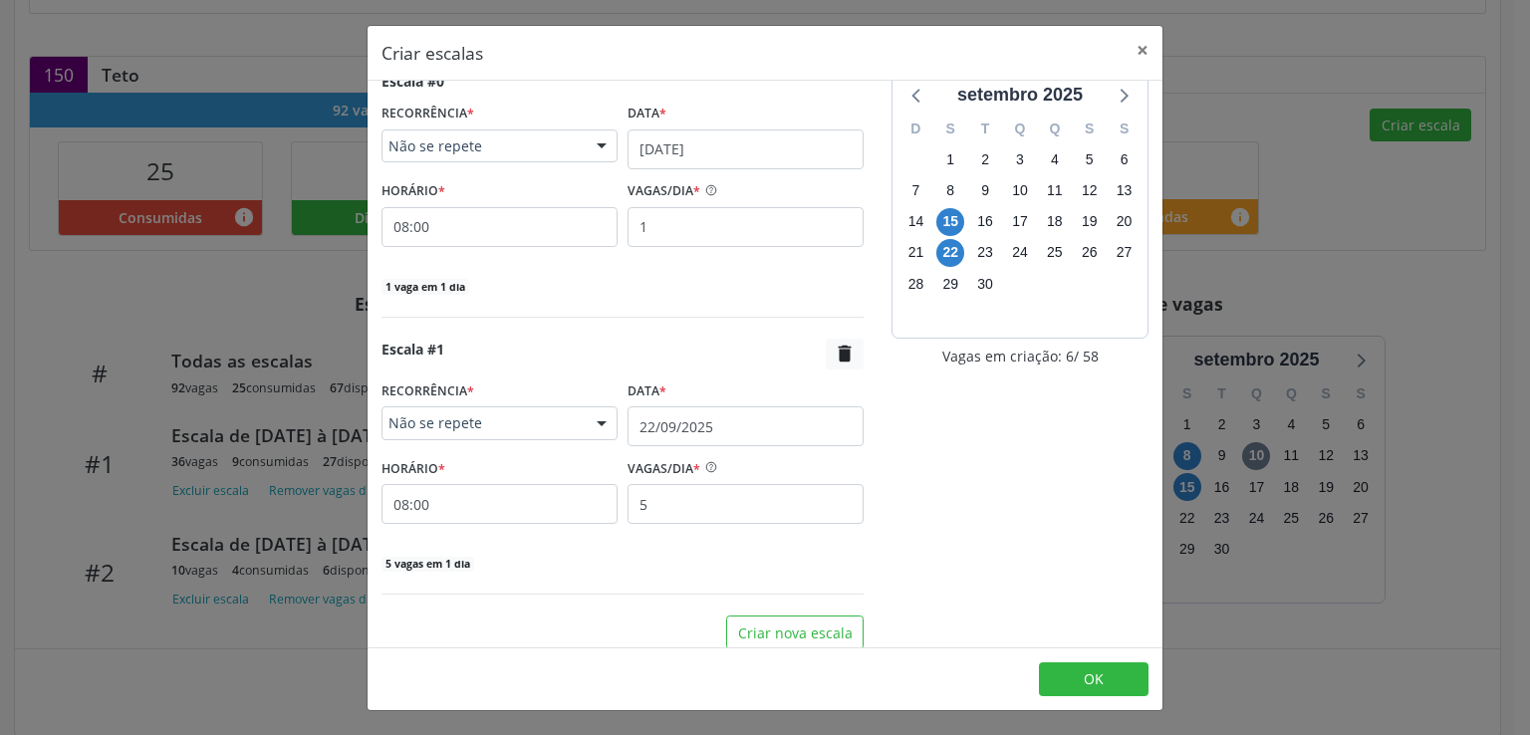
scroll to position [37, 0]
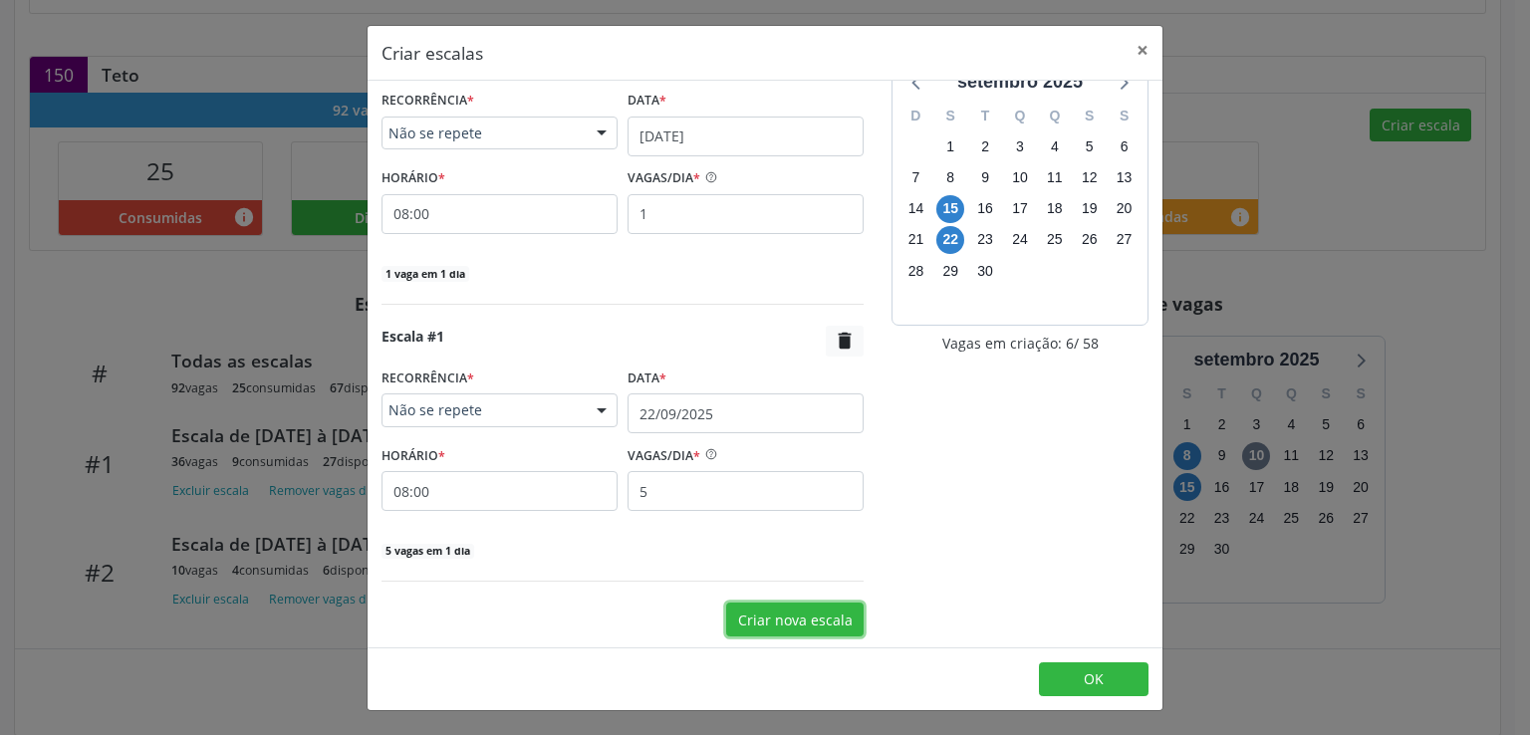
click at [748, 618] on button "Criar nova escala" at bounding box center [794, 620] width 137 height 34
select select "8"
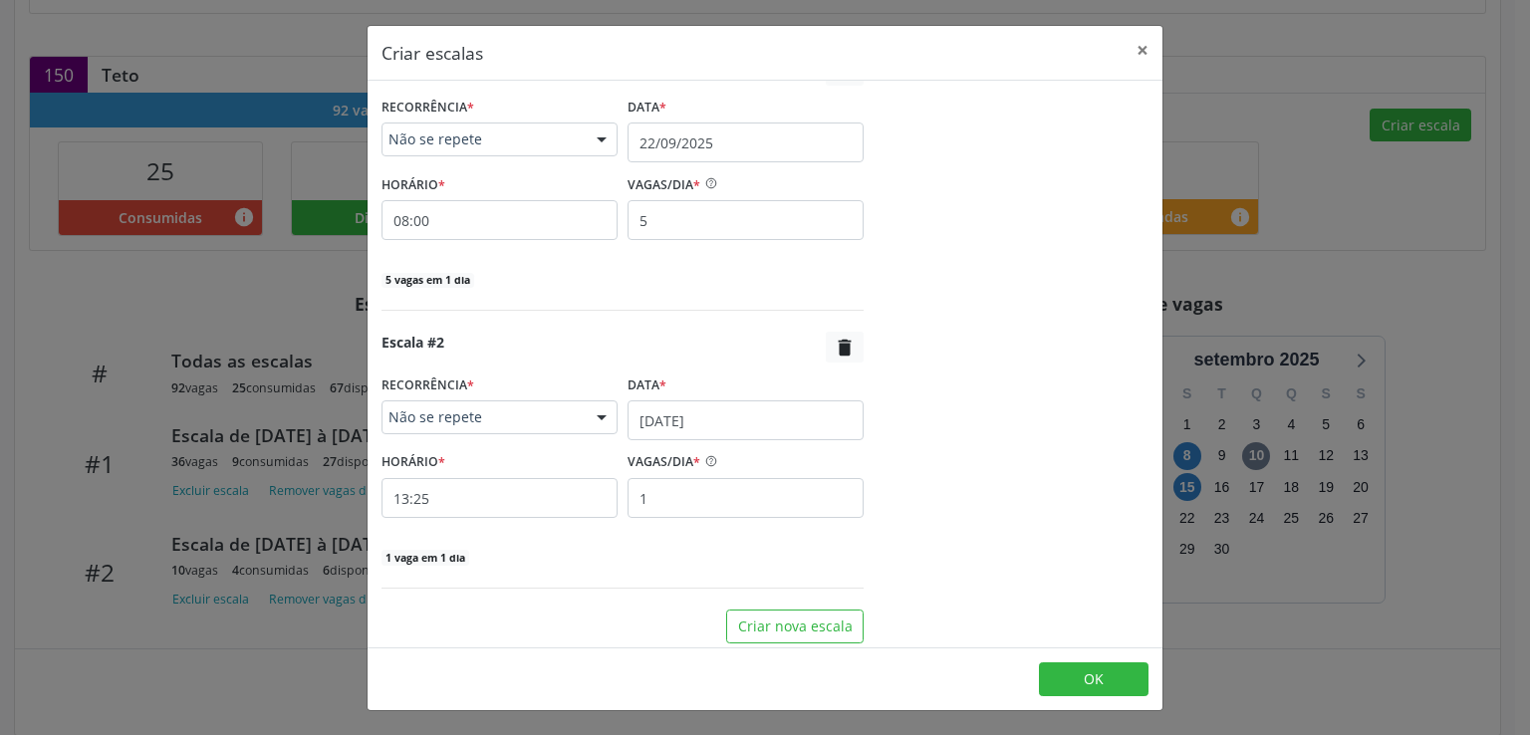
scroll to position [314, 0]
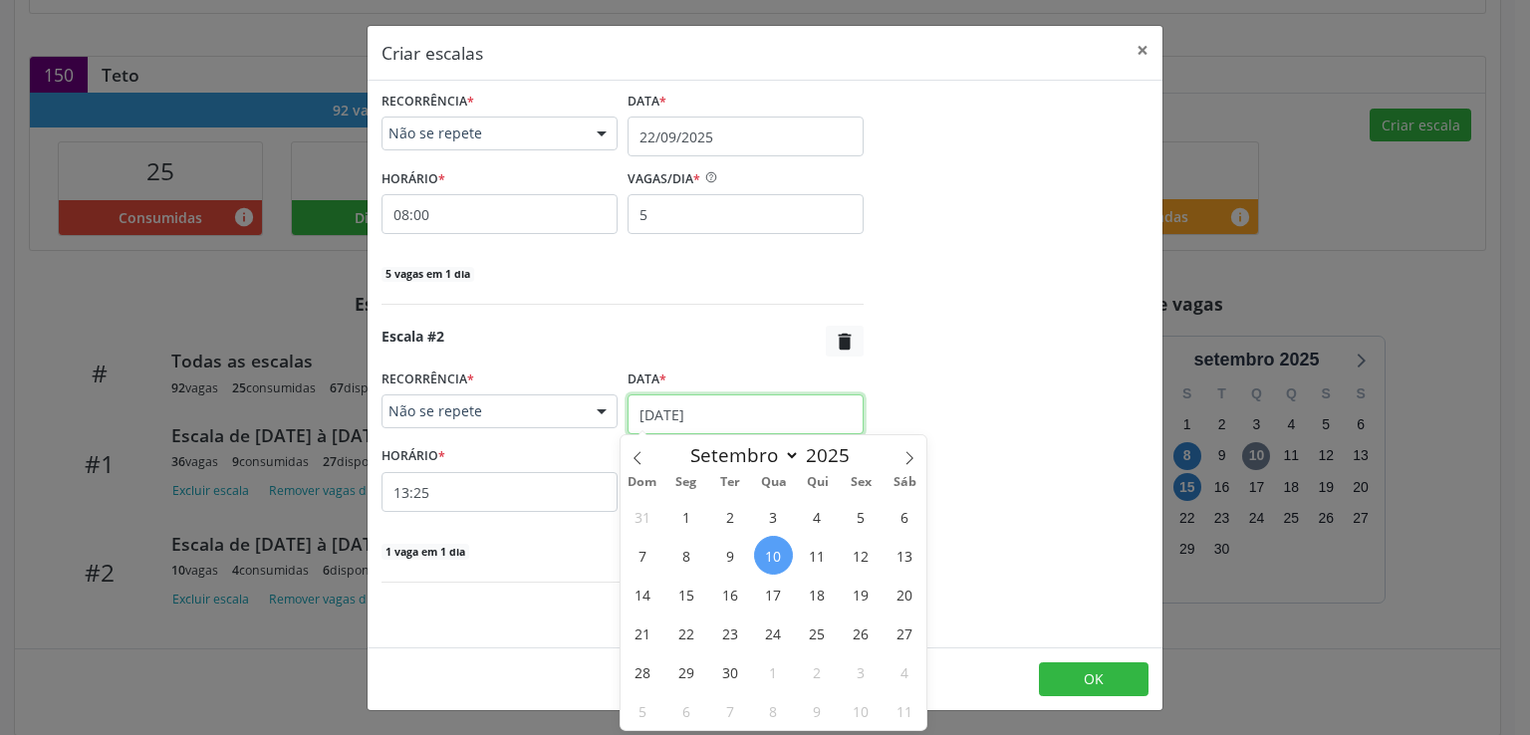
click at [670, 415] on input "[DATE]" at bounding box center [746, 415] width 236 height 40
click at [689, 629] on span "22" at bounding box center [686, 633] width 39 height 39
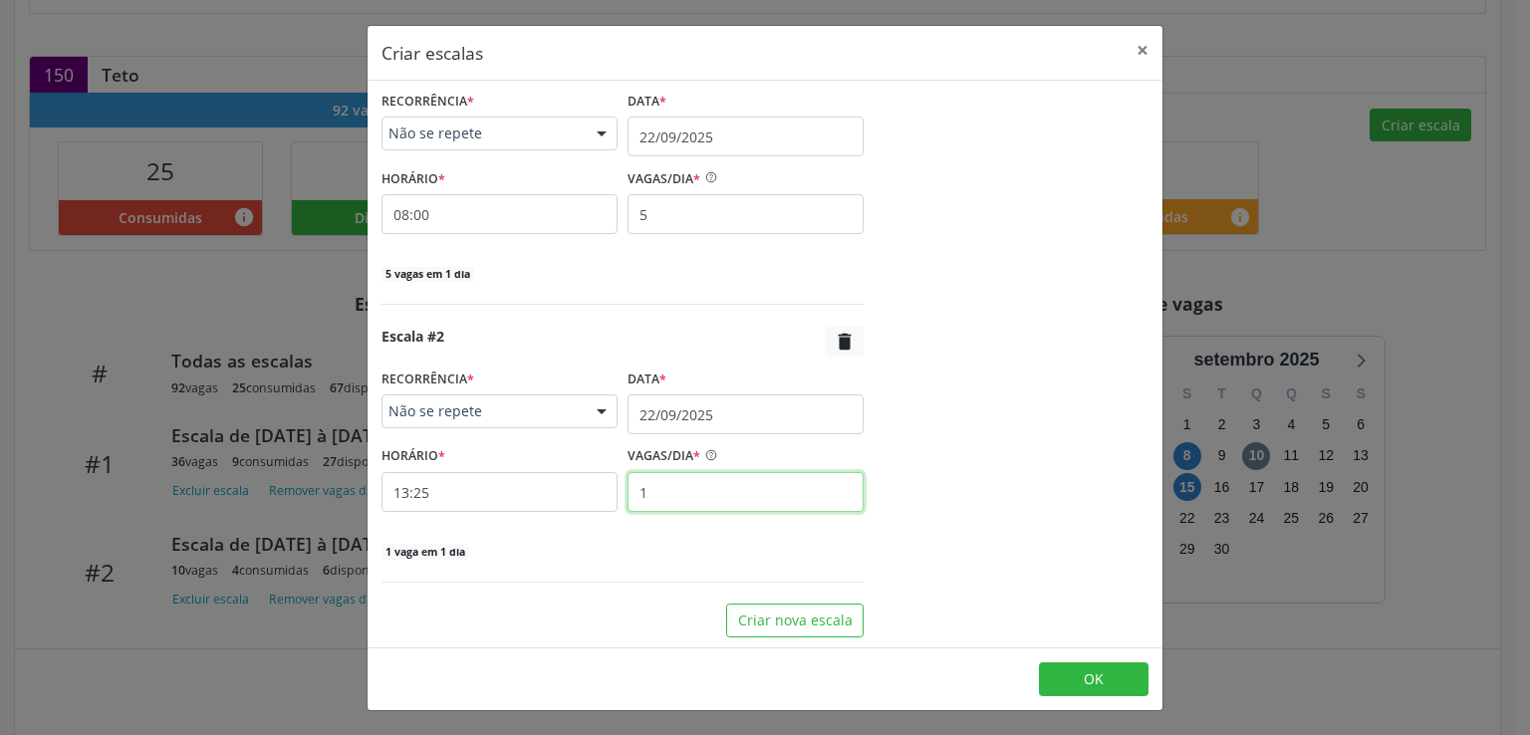
click at [666, 499] on input "1" at bounding box center [746, 492] width 236 height 40
type input "18"
click at [550, 487] on input "13:25" at bounding box center [500, 492] width 236 height 40
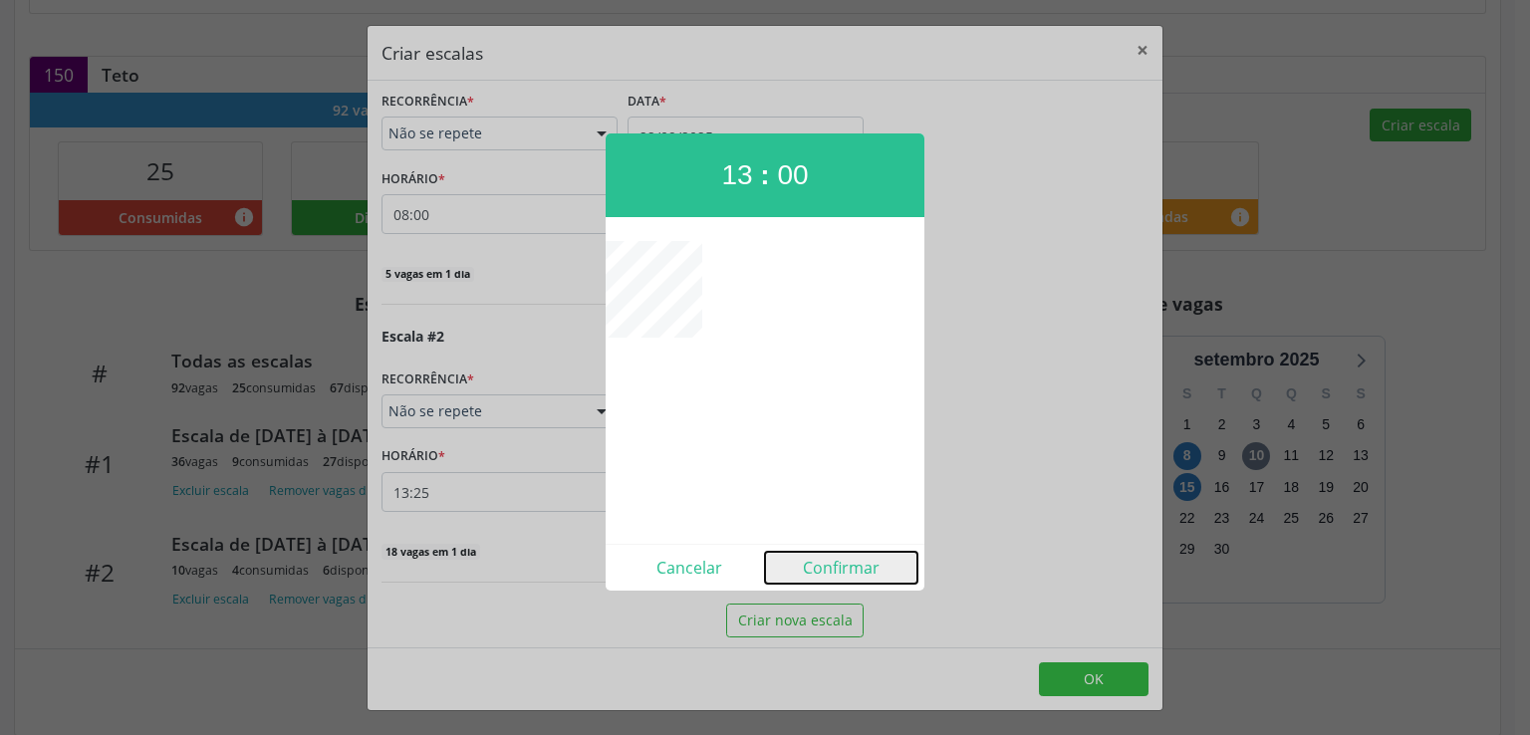
click at [853, 565] on button "Confirmar" at bounding box center [841, 568] width 152 height 32
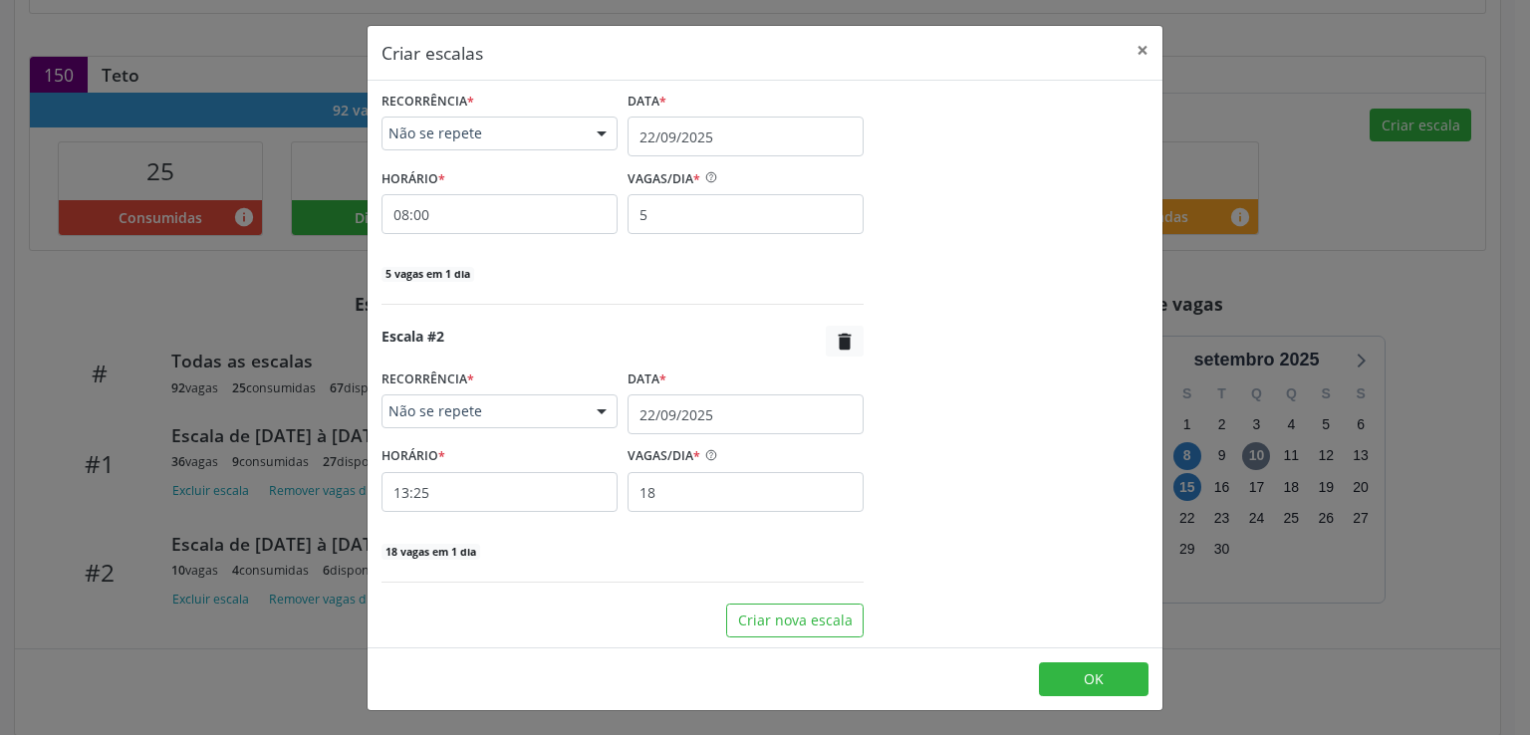
type input "13:00"
click at [829, 626] on button "Criar nova escala" at bounding box center [794, 621] width 137 height 34
select select "8"
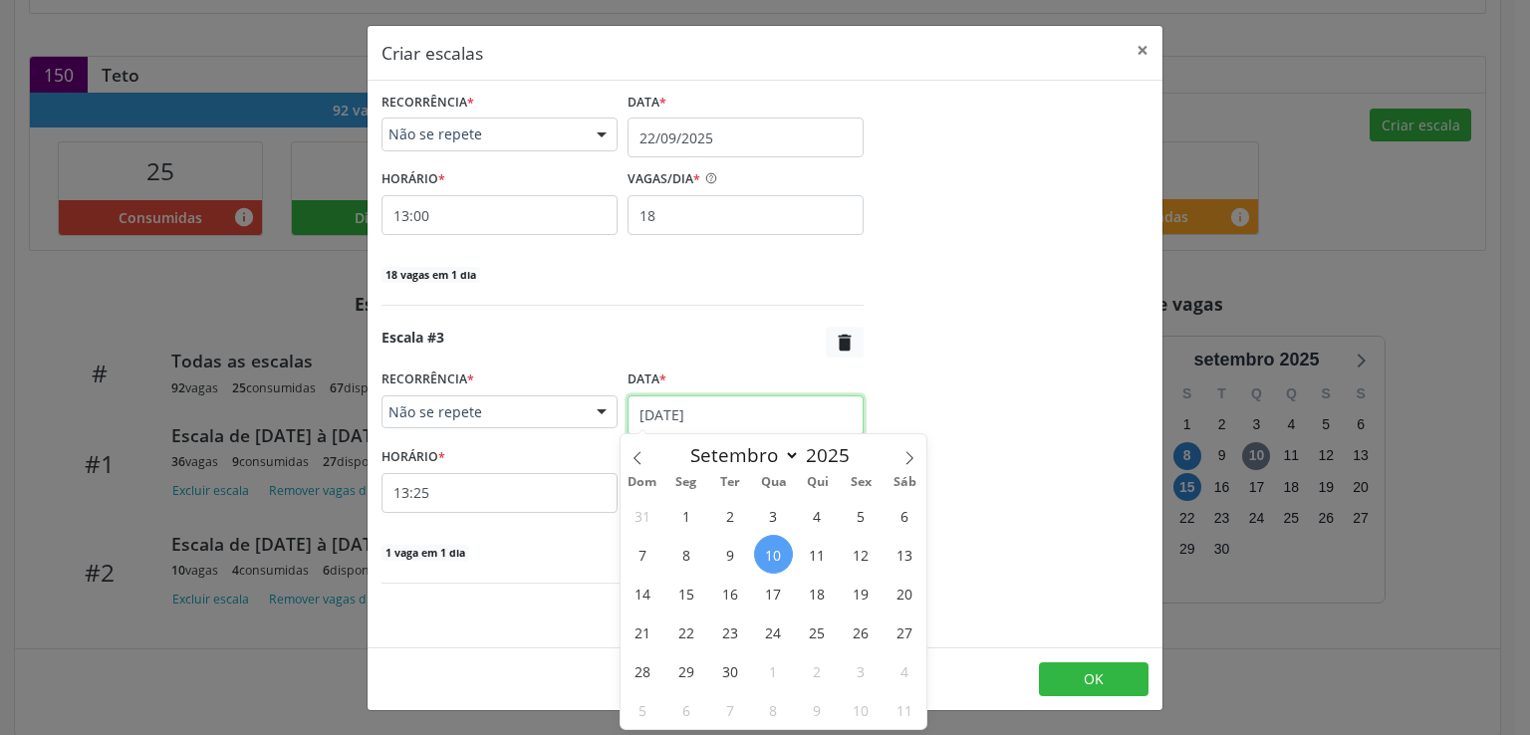
click at [694, 418] on input "[DATE]" at bounding box center [746, 416] width 236 height 40
click at [681, 671] on span "29" at bounding box center [686, 671] width 39 height 39
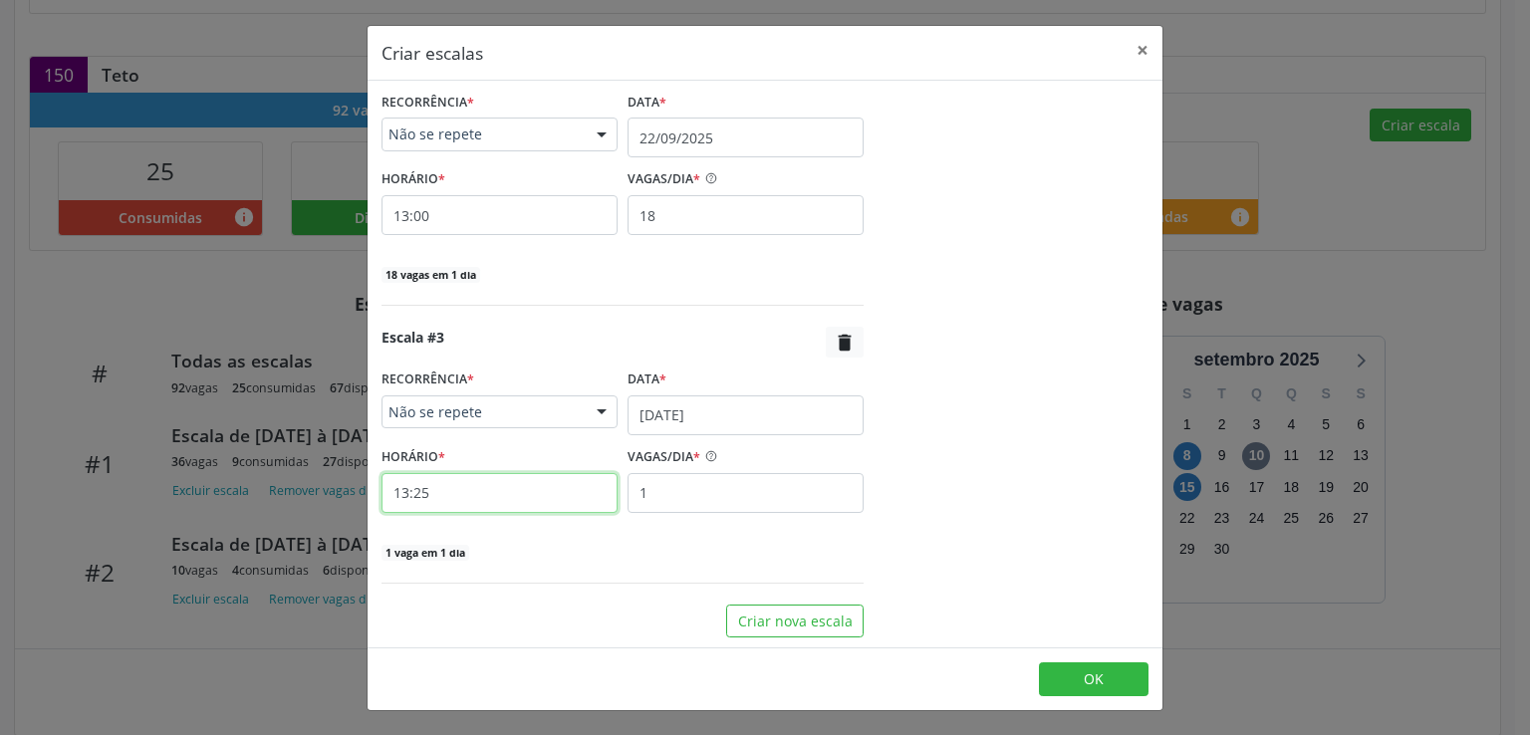
click at [542, 482] on input "13:25" at bounding box center [500, 493] width 236 height 40
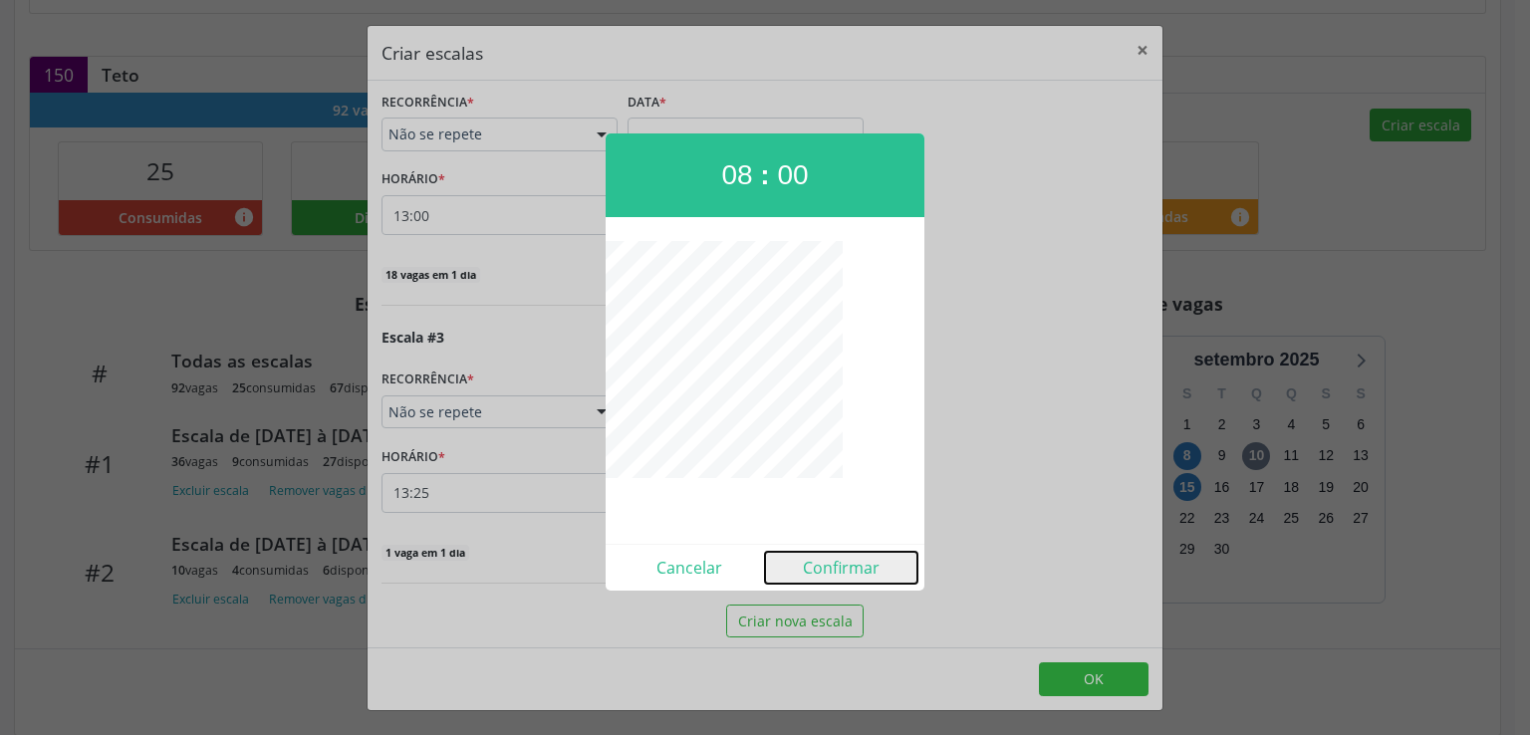
click at [828, 566] on button "Confirmar" at bounding box center [841, 568] width 152 height 32
type input "08:00"
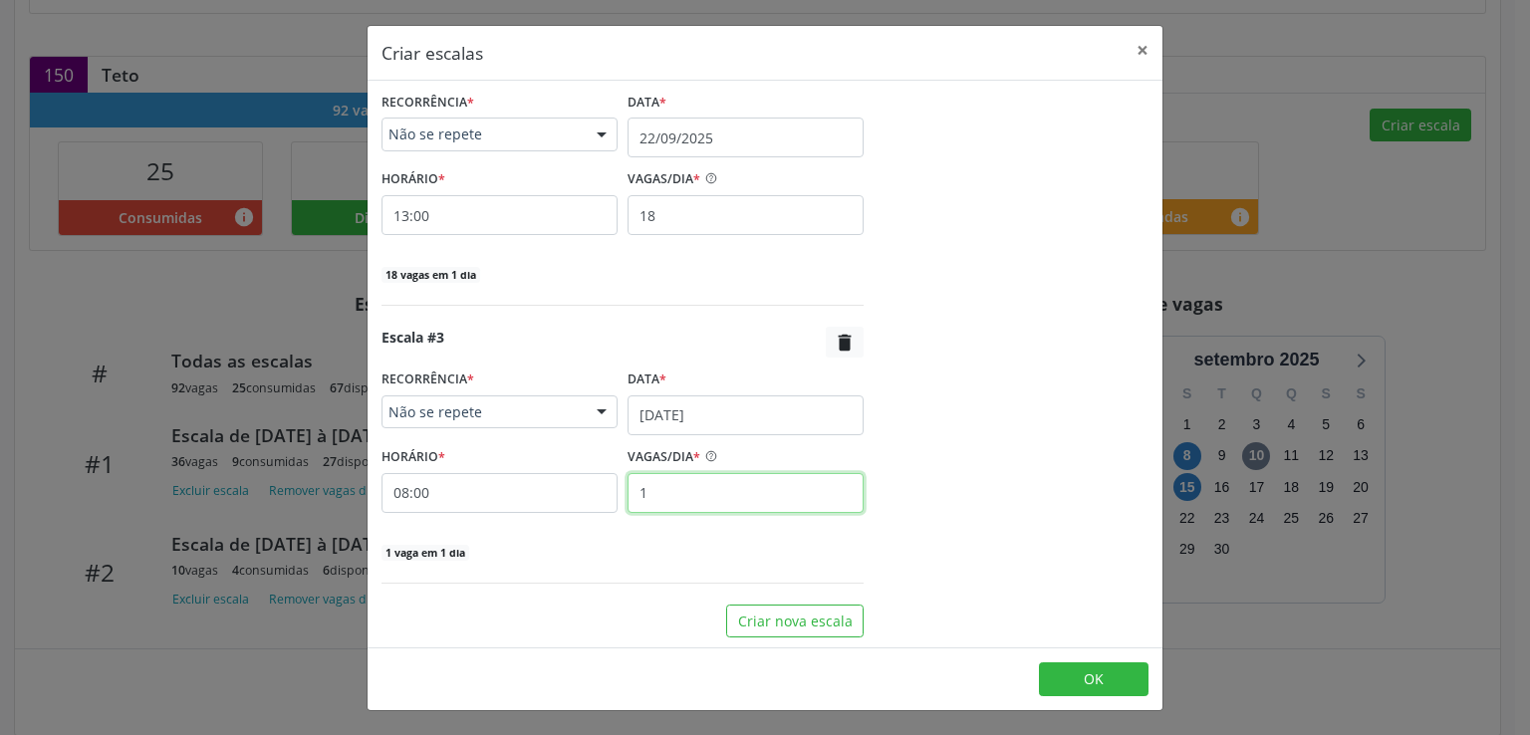
click at [709, 482] on input "1" at bounding box center [746, 493] width 236 height 40
type input "5"
click at [646, 556] on div "5 vagas em 1 dia" at bounding box center [623, 551] width 482 height 21
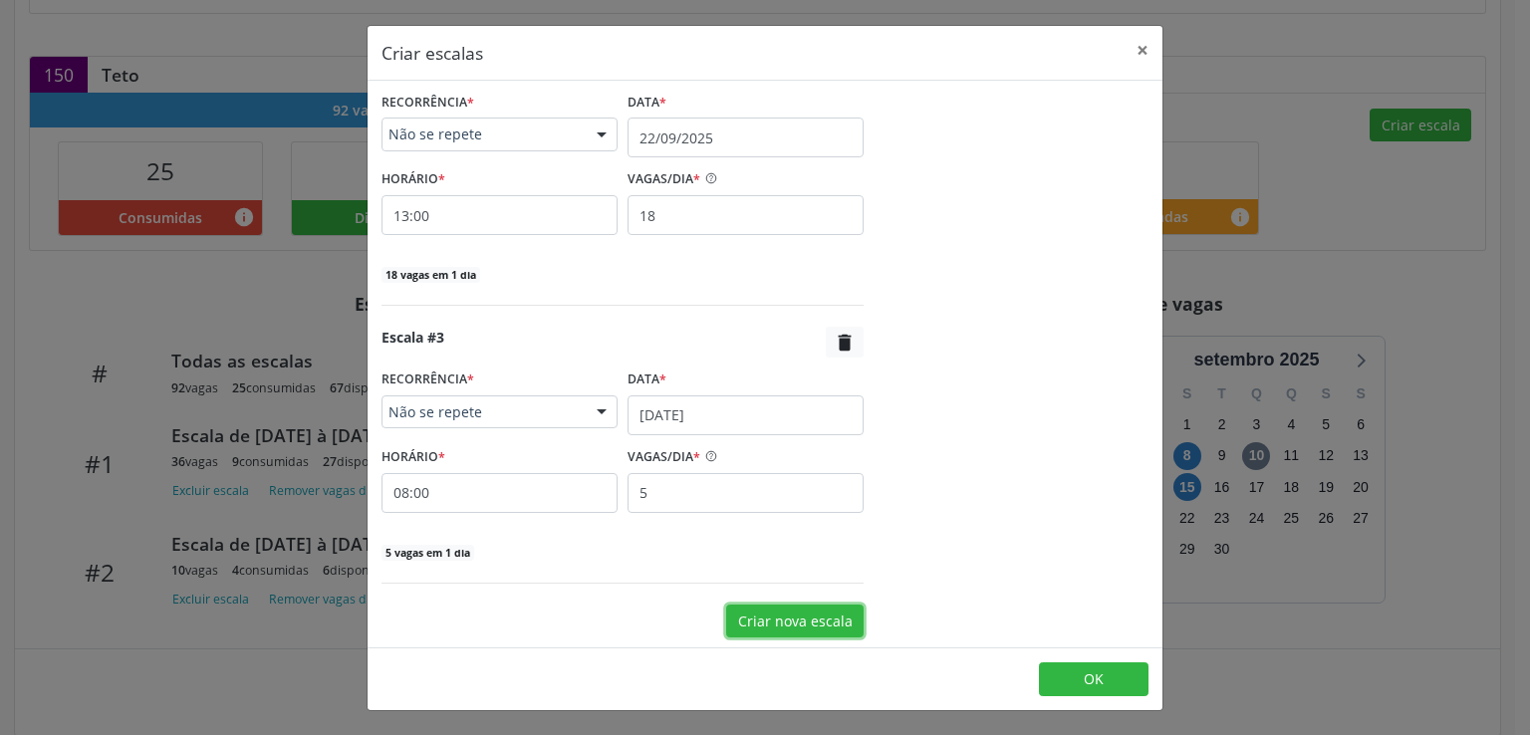
click at [801, 615] on button "Criar nova escala" at bounding box center [794, 622] width 137 height 34
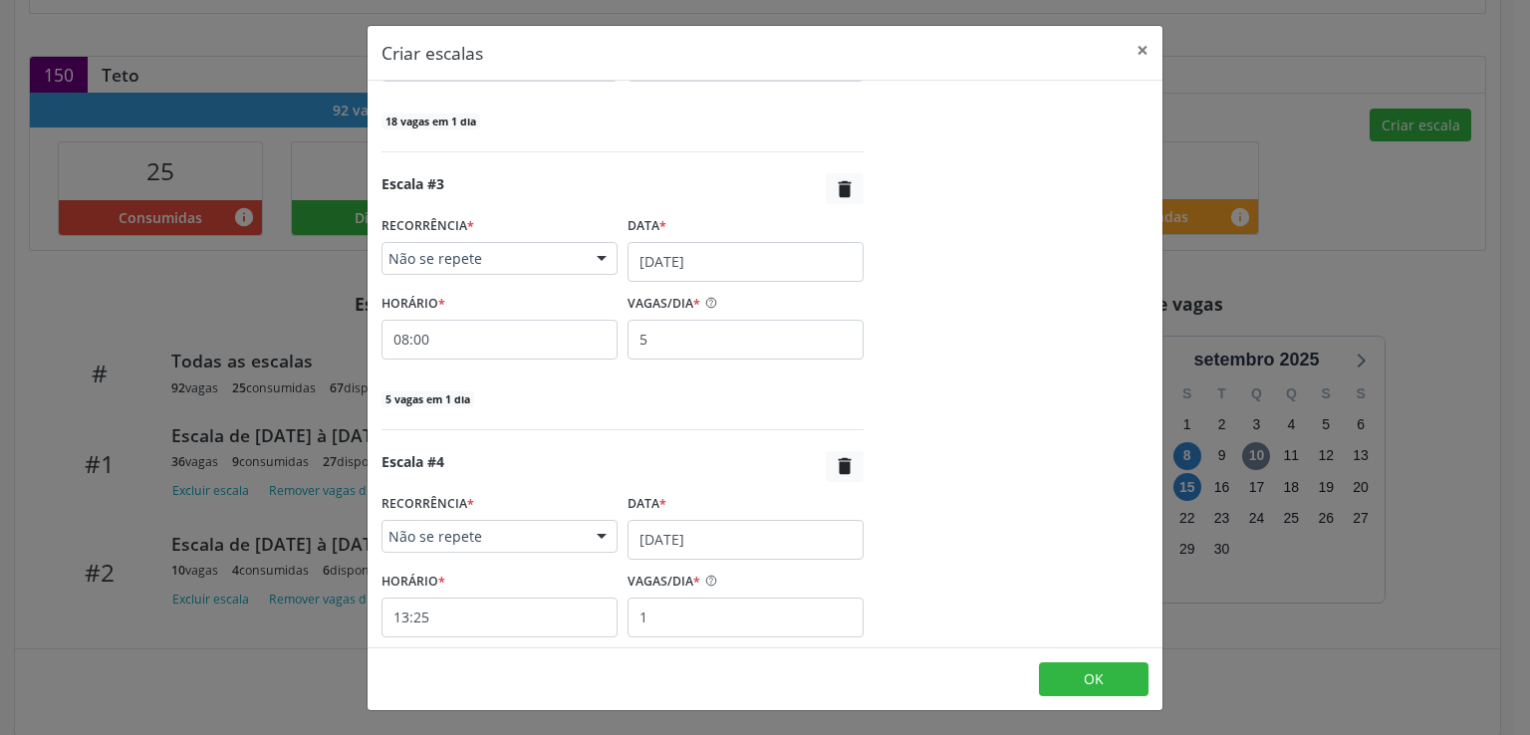
scroll to position [869, 0]
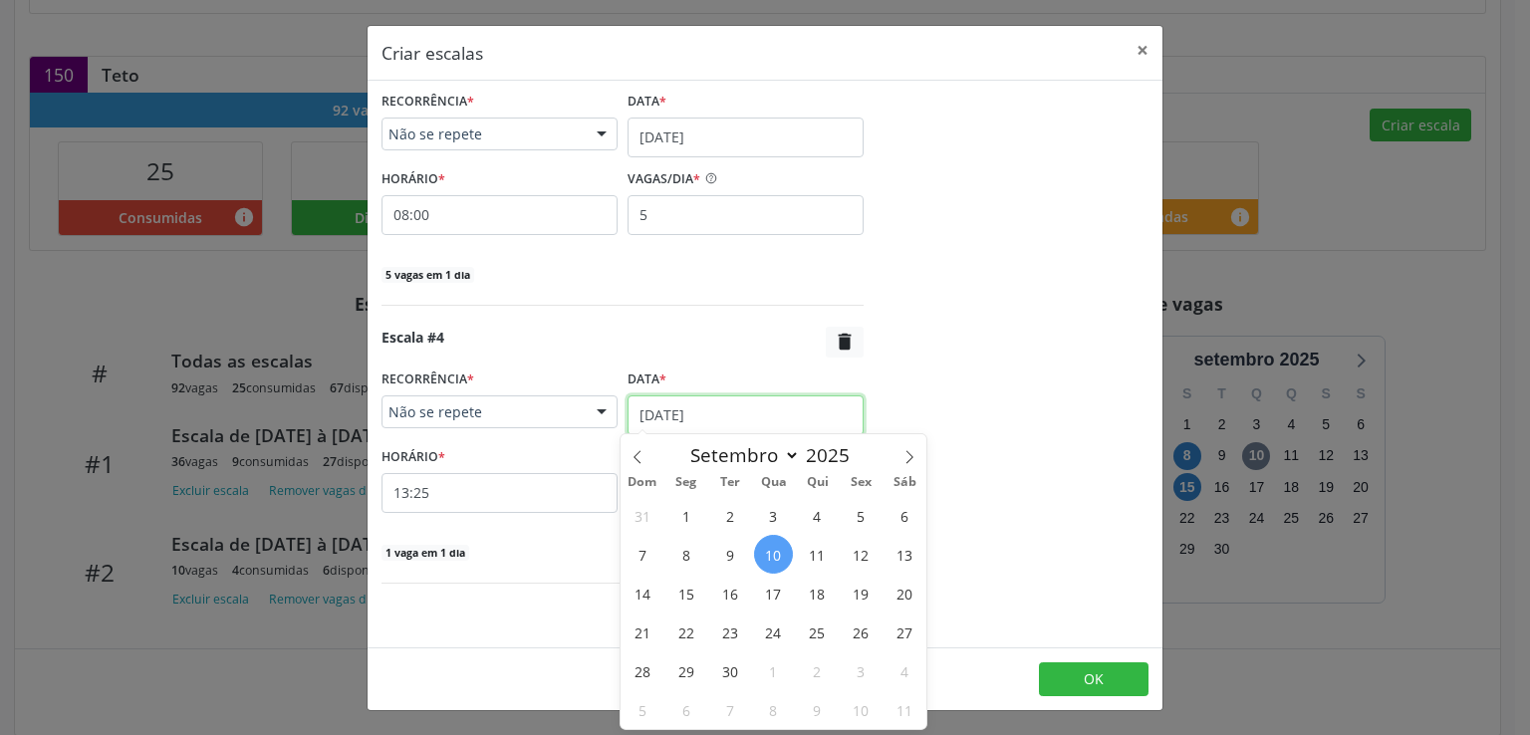
click at [666, 412] on input "[DATE]" at bounding box center [746, 416] width 236 height 40
click at [683, 671] on span "29" at bounding box center [686, 671] width 39 height 39
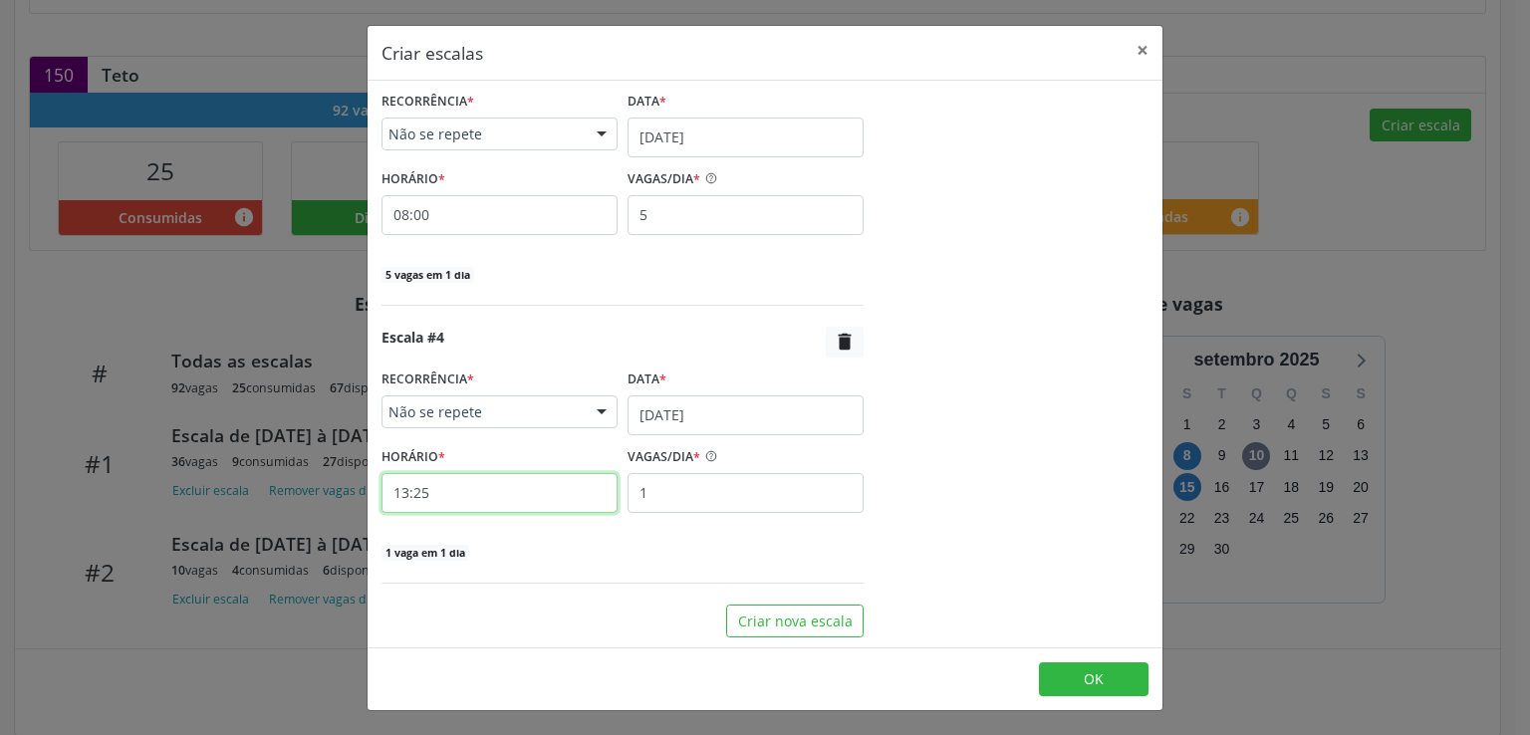
click at [521, 488] on input "13:25" at bounding box center [500, 493] width 236 height 40
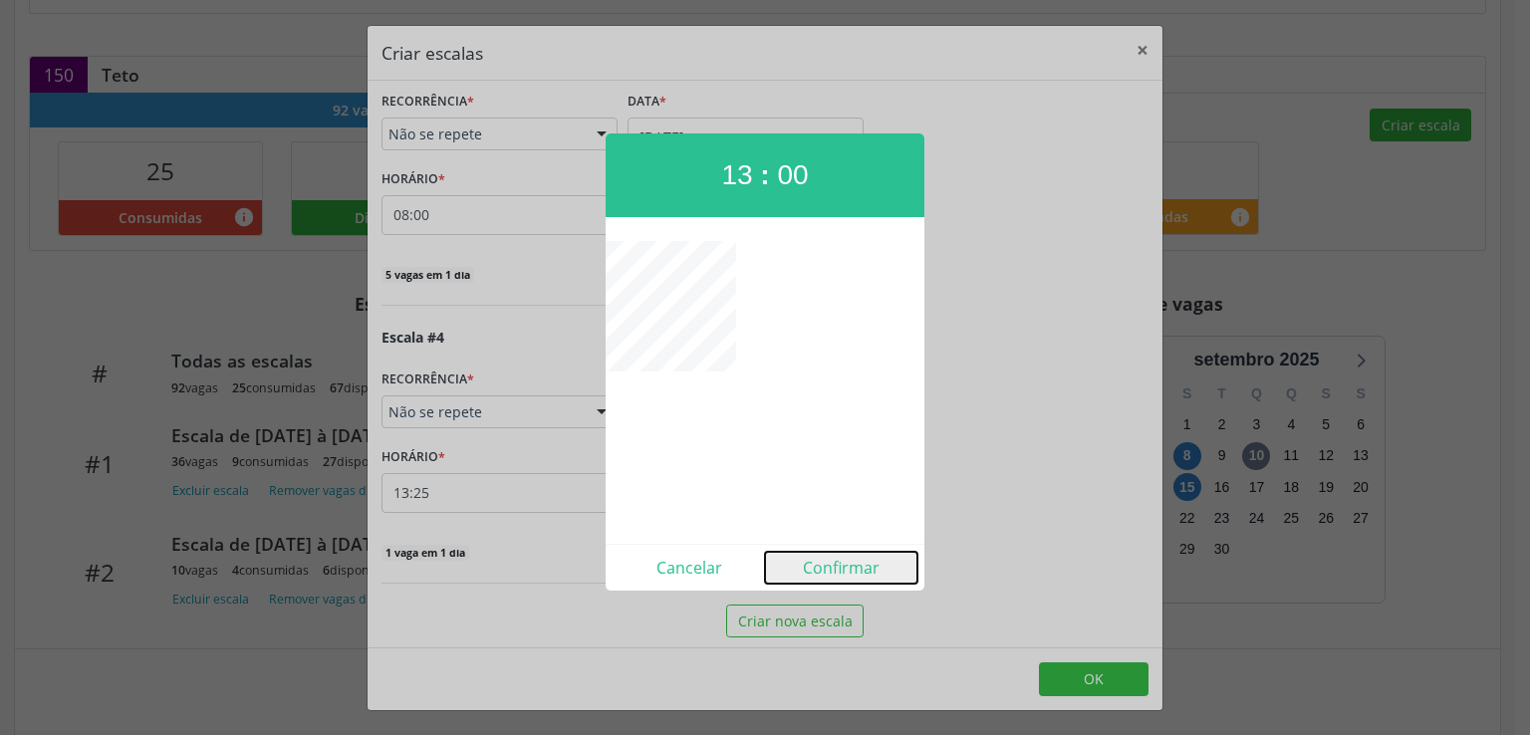
click at [829, 574] on button "Confirmar" at bounding box center [841, 568] width 152 height 32
type input "13:00"
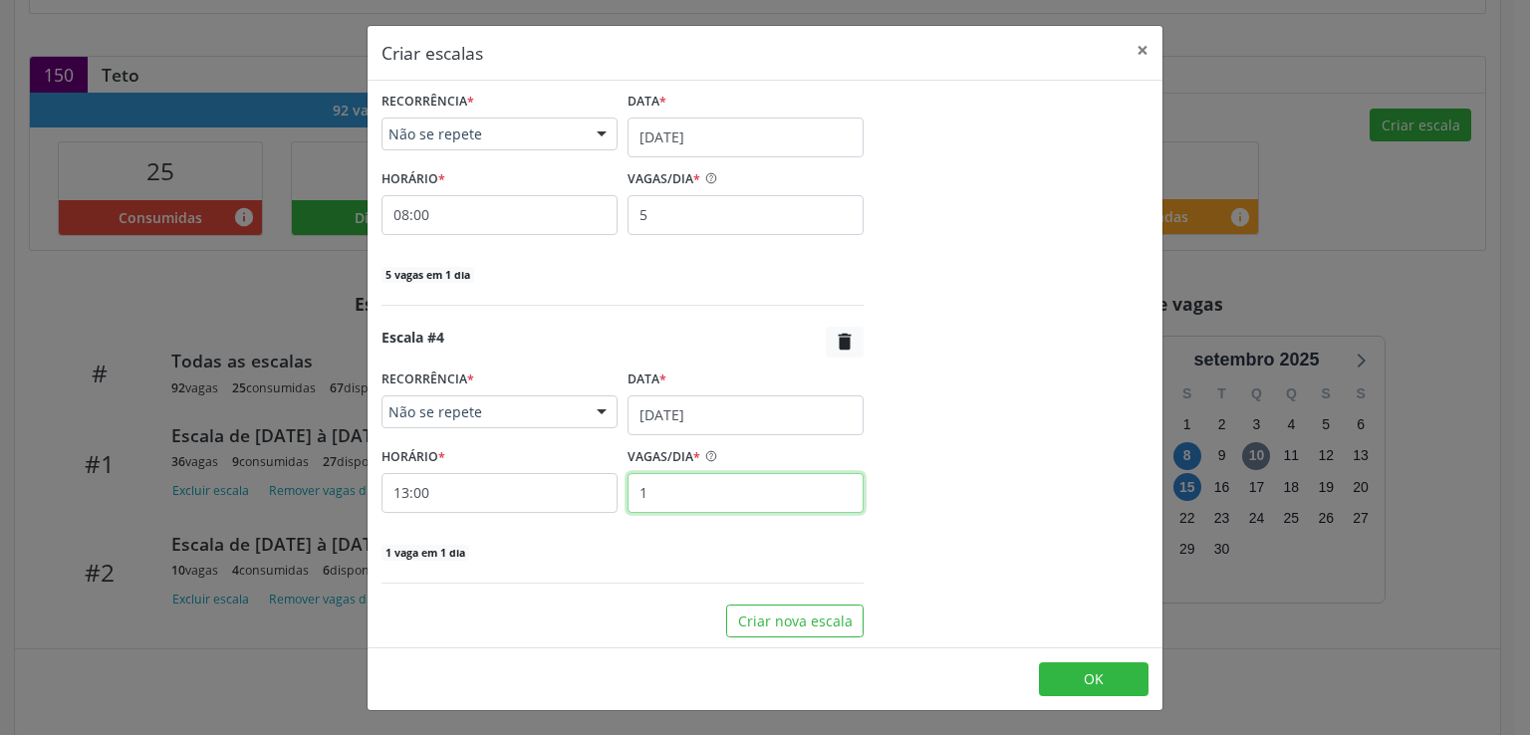
click at [684, 496] on input "1" at bounding box center [746, 493] width 236 height 40
type input "18"
click at [1077, 677] on button "OK" at bounding box center [1094, 680] width 110 height 34
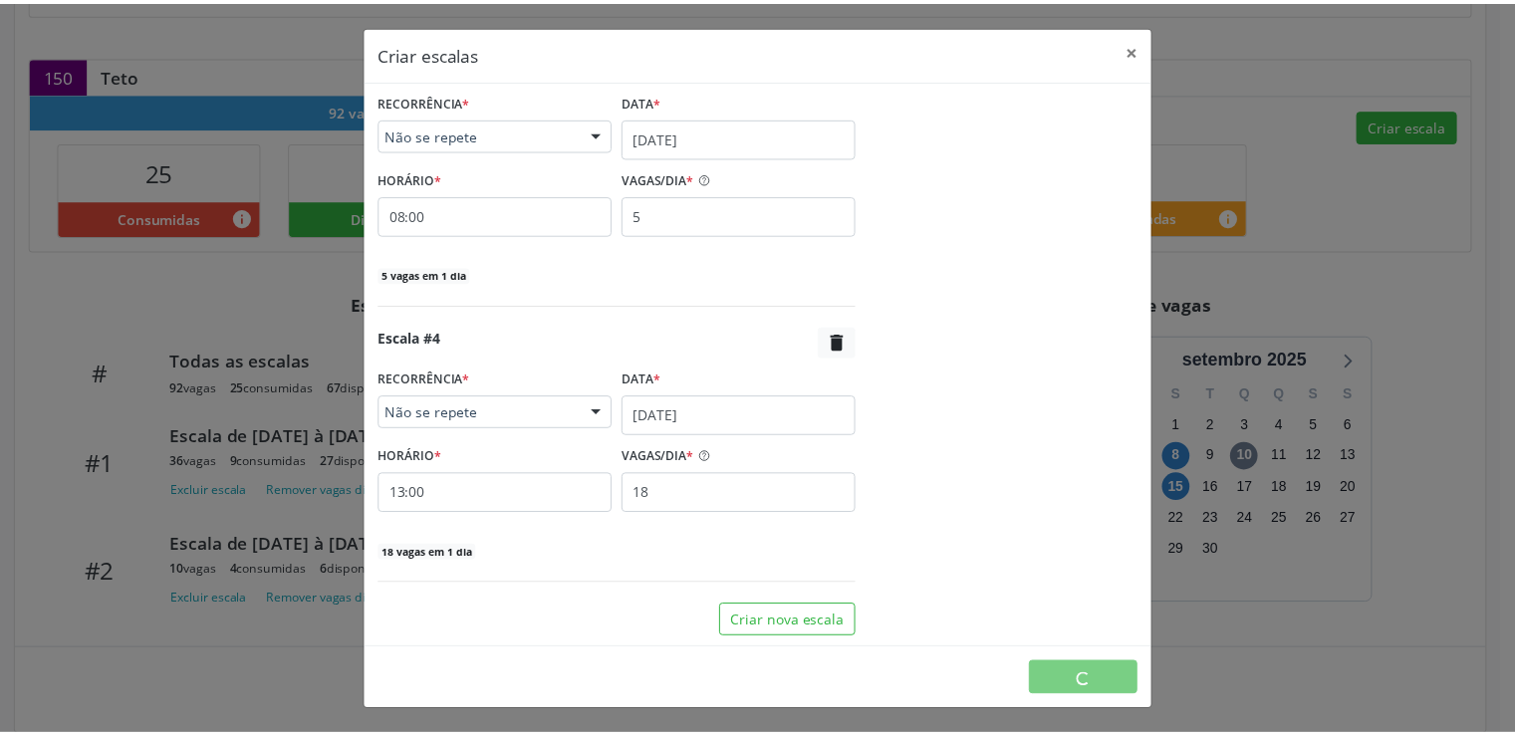
scroll to position [0, 0]
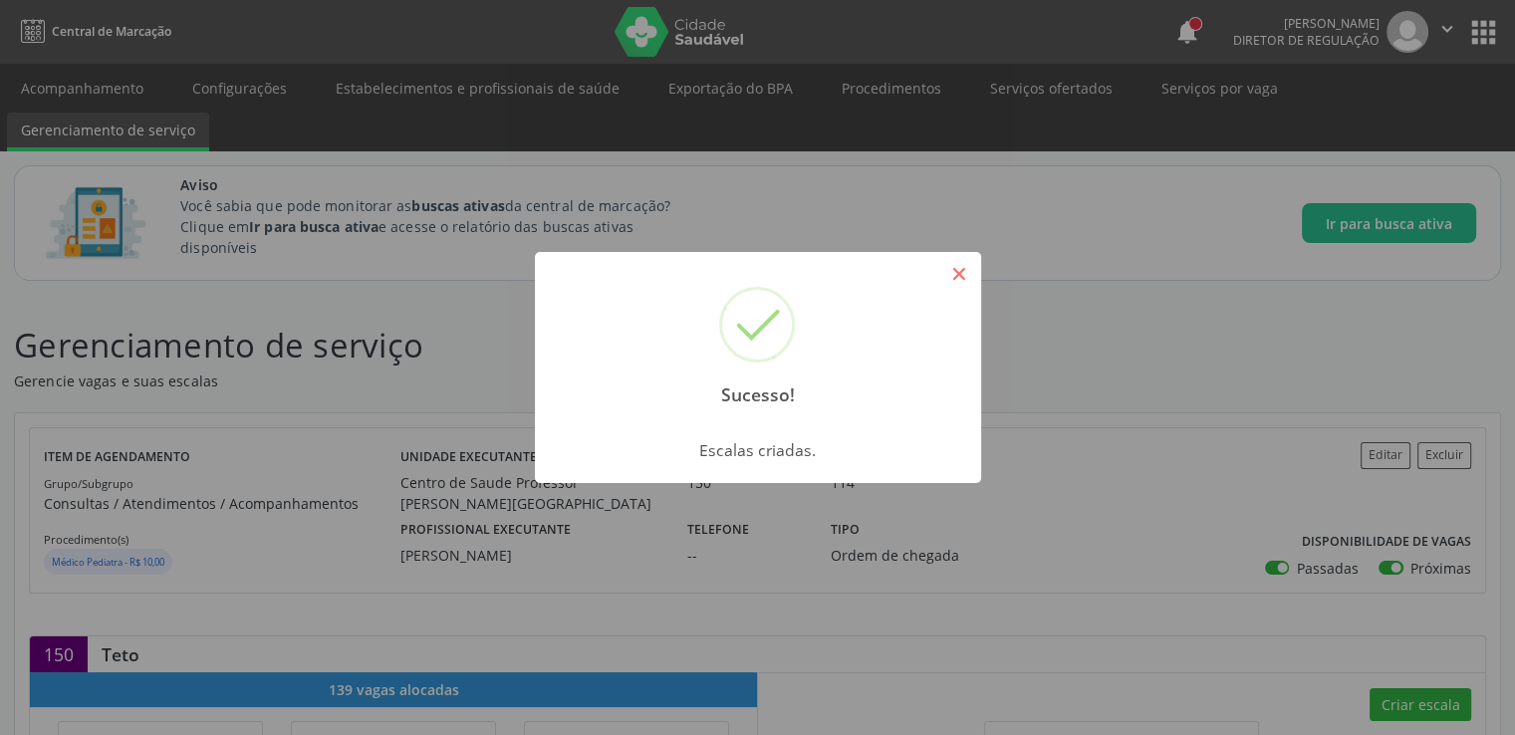
click at [951, 270] on button "×" at bounding box center [960, 274] width 34 height 34
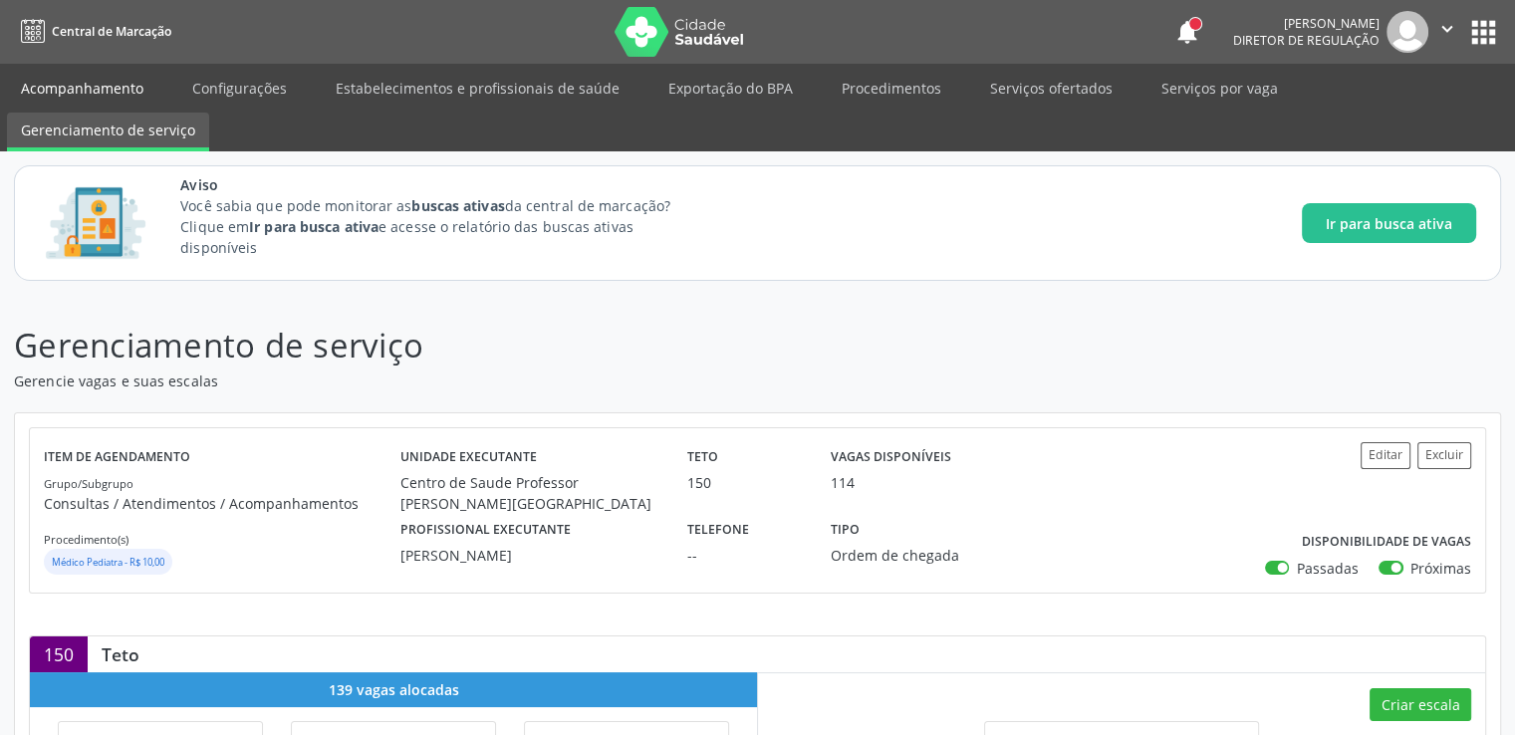
click at [96, 86] on link "Acompanhamento" at bounding box center [82, 88] width 150 height 35
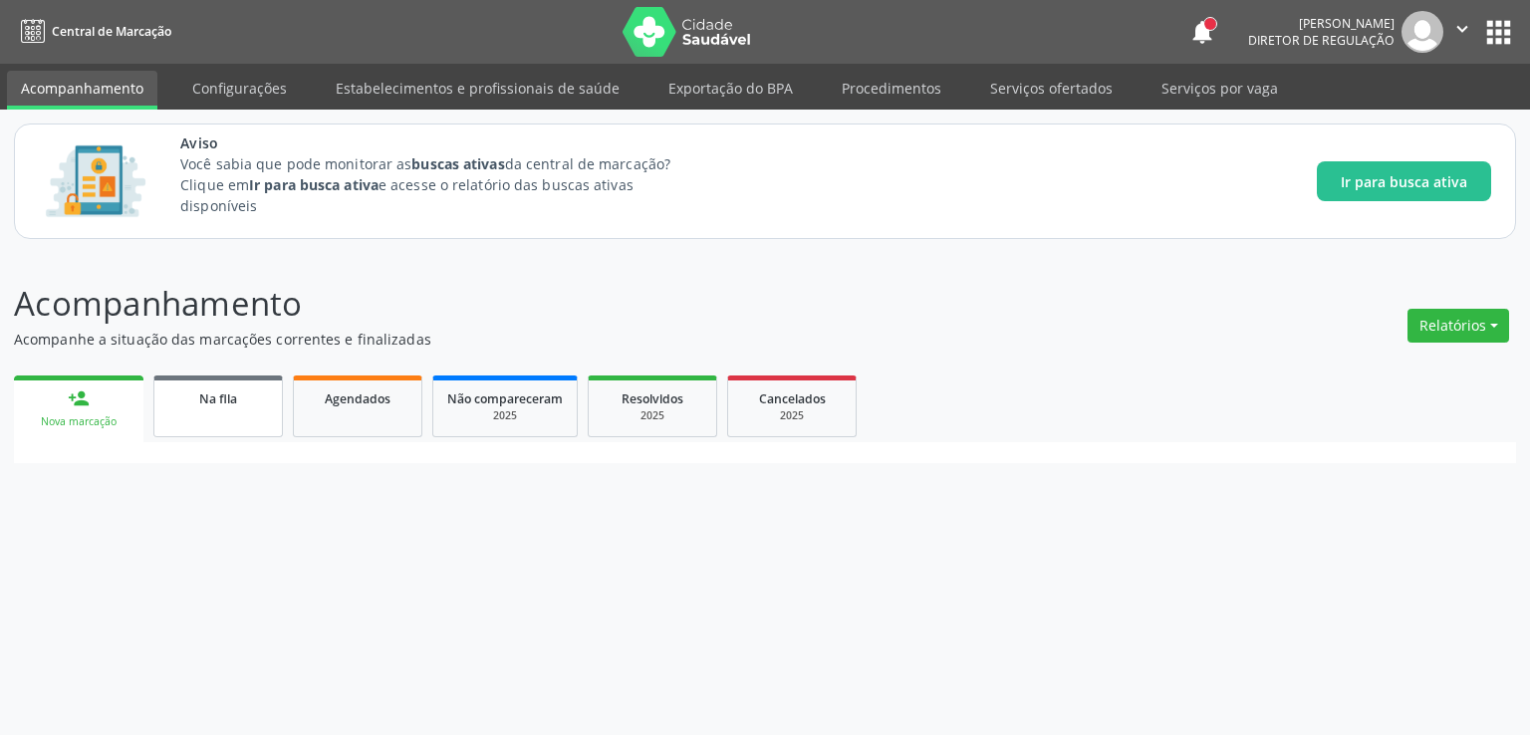
click at [183, 409] on link "Na fila" at bounding box center [218, 407] width 130 height 62
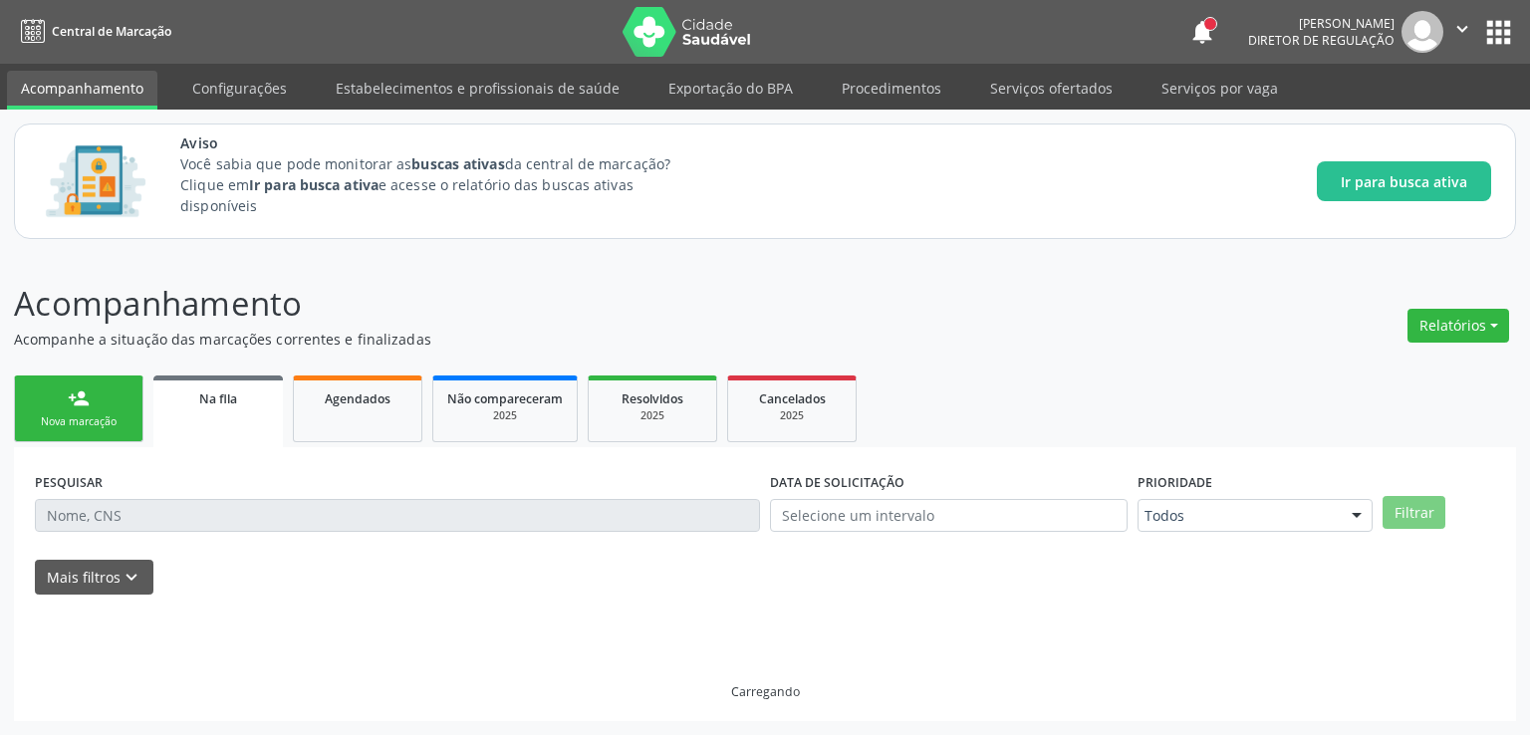
click at [183, 409] on div "person_add Nova marcação Na fila Agendados Não compareceram 2025 Resolvidos 202…" at bounding box center [765, 546] width 1502 height 351
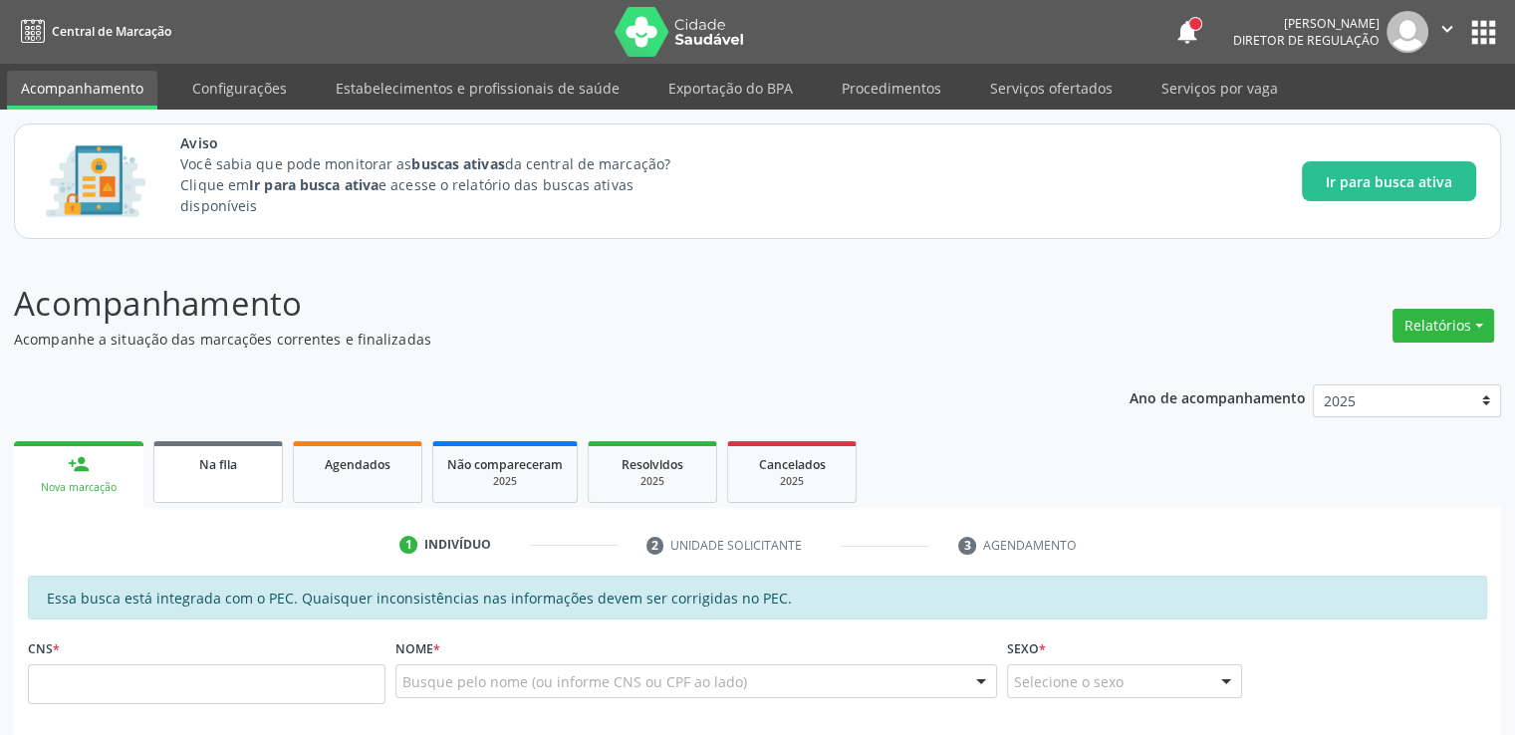
click at [217, 447] on link "Na fila" at bounding box center [218, 472] width 130 height 62
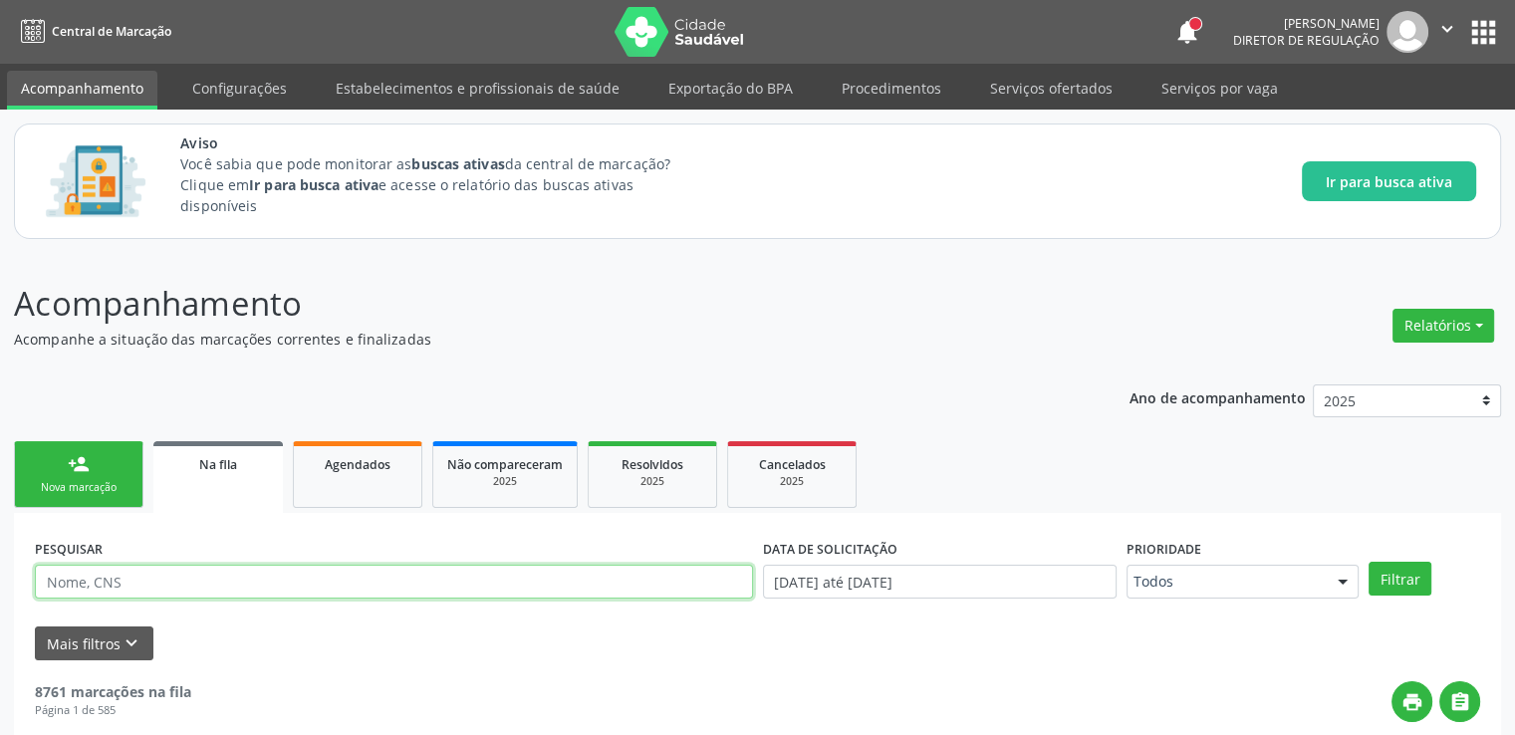
click at [176, 588] on input "text" at bounding box center [394, 582] width 718 height 34
paste input "709801058502094"
type input "709801058502094"
click at [1369, 562] on button "Filtrar" at bounding box center [1400, 579] width 63 height 34
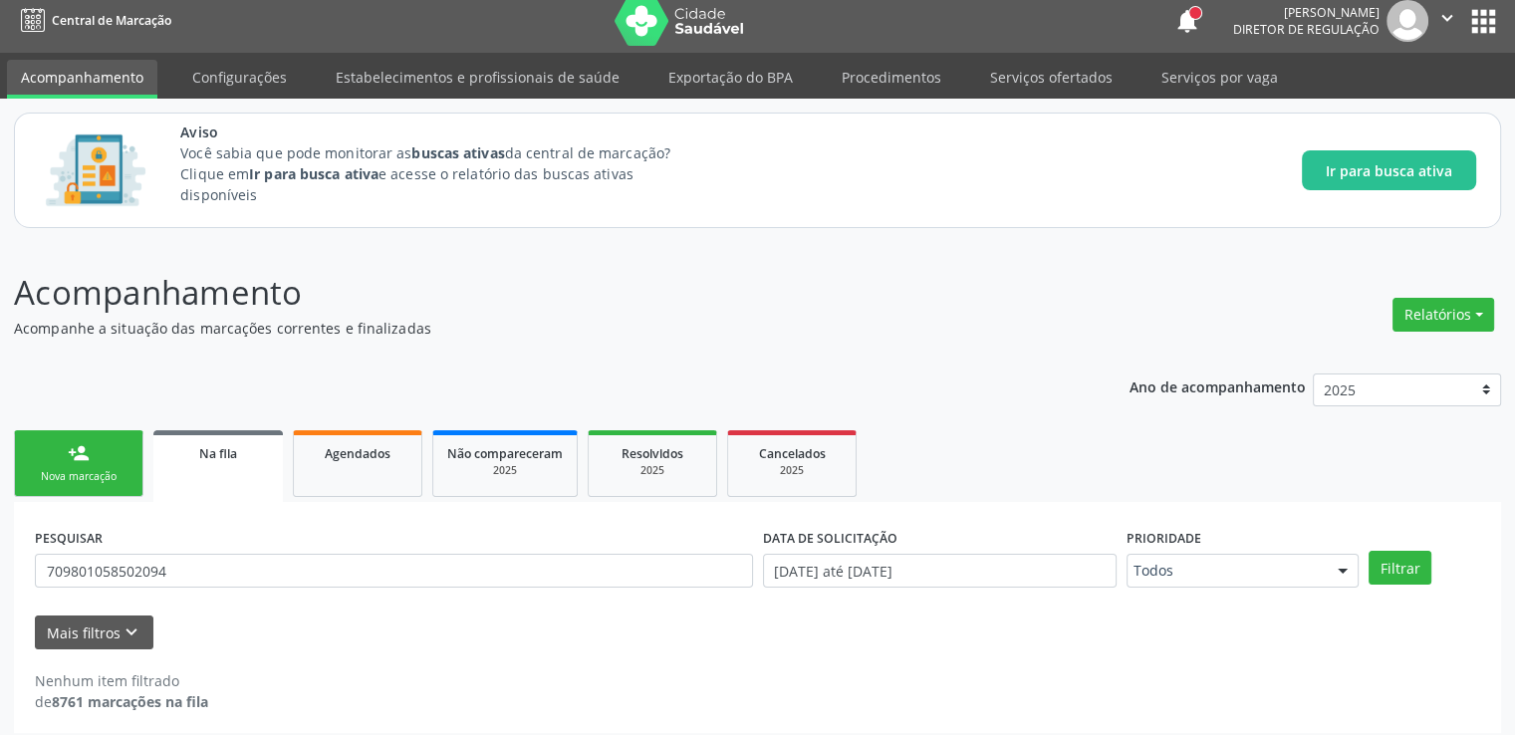
scroll to position [22, 0]
